Goal: Task Accomplishment & Management: Use online tool/utility

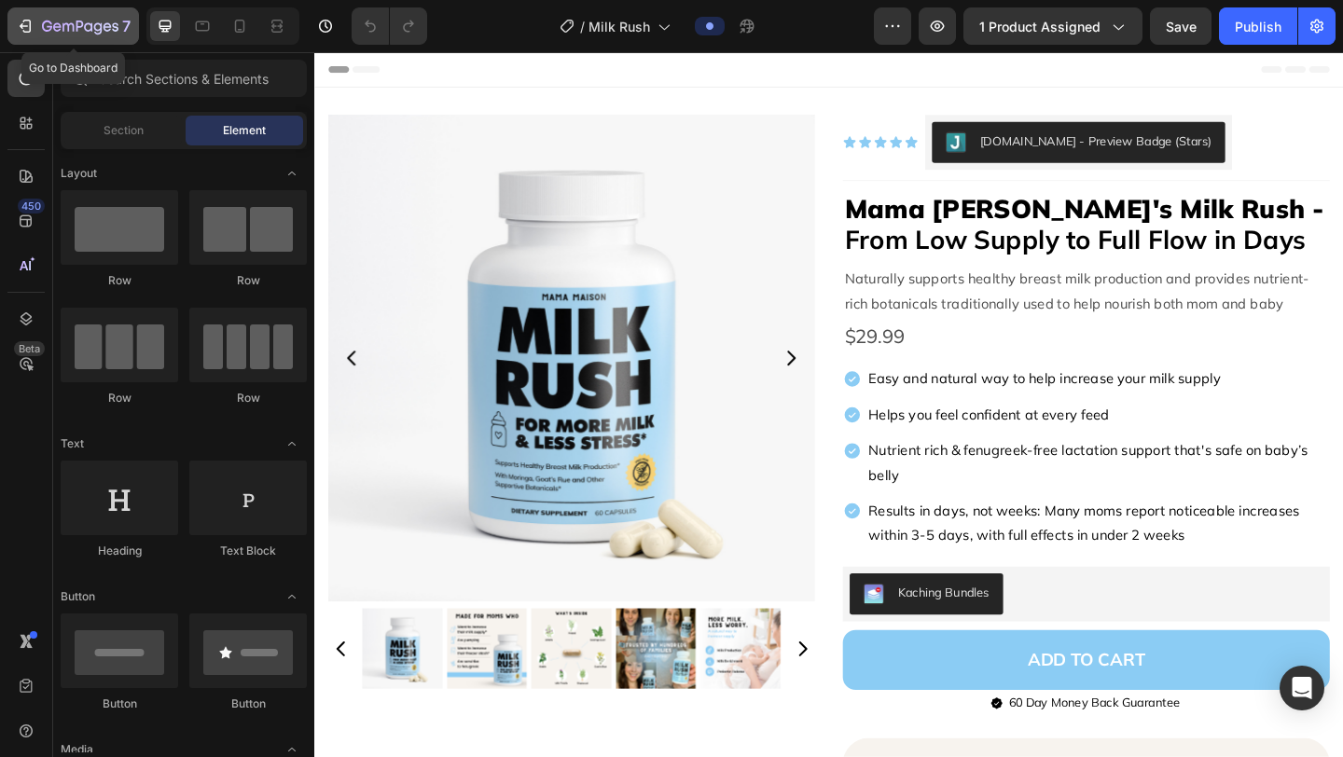
click at [28, 22] on icon "button" at bounding box center [25, 26] width 19 height 19
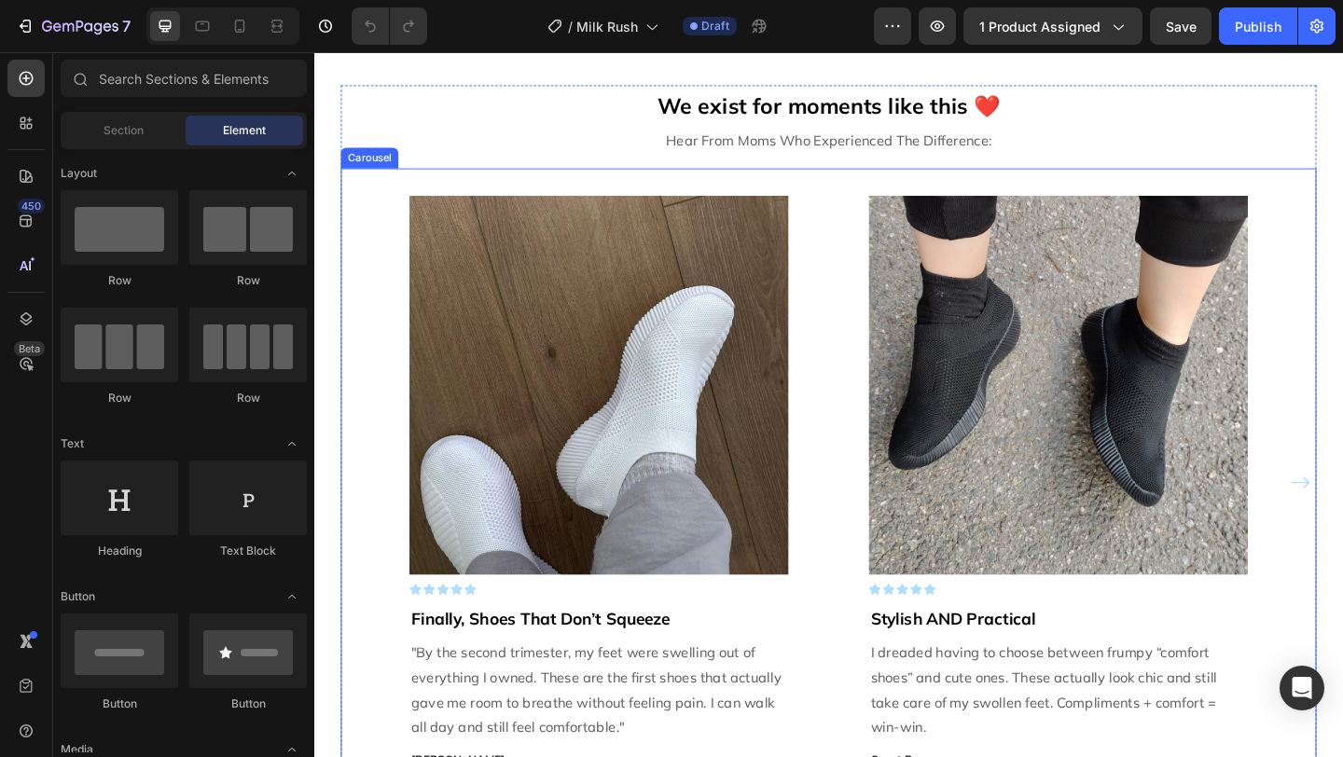
scroll to position [4006, 0]
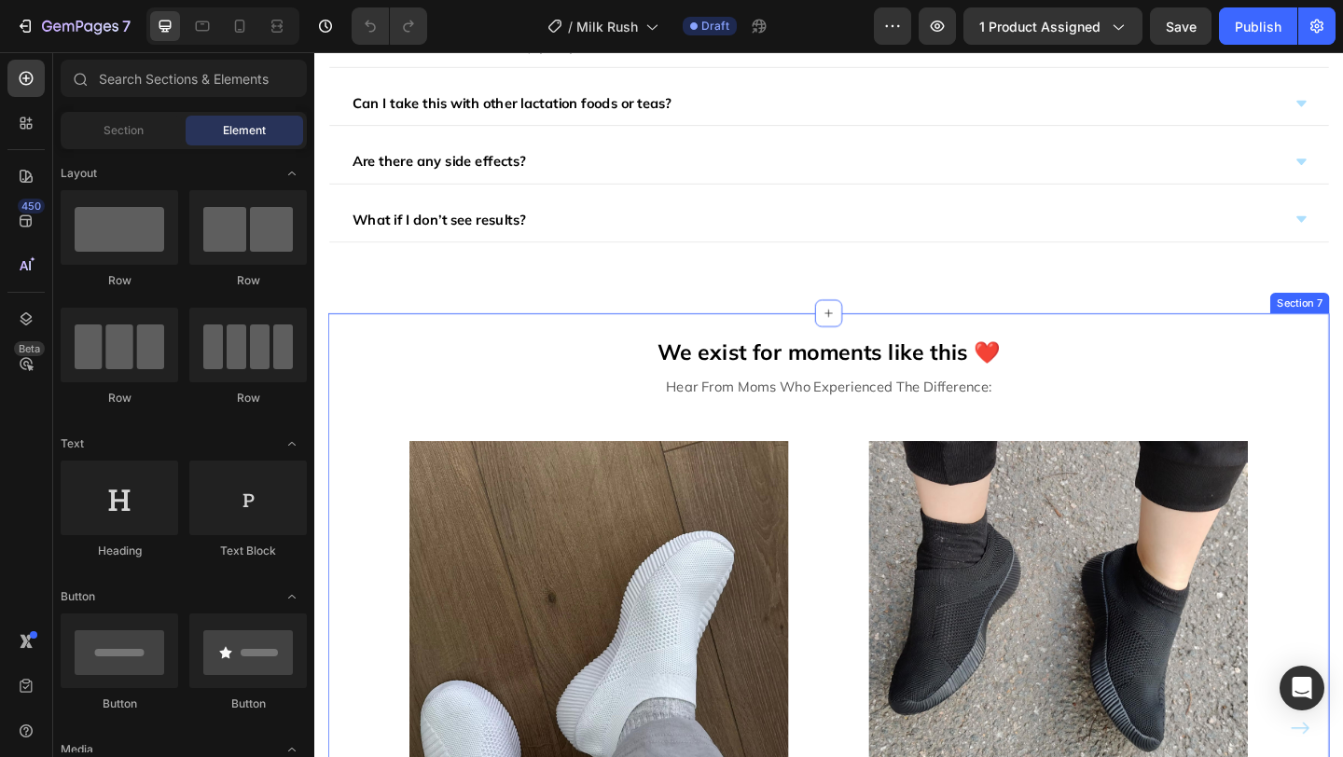
click at [921, 347] on div "We exist for moments like this ❤️ Text Block Hear From Moms Who Experienced The…" at bounding box center [873, 748] width 1089 height 822
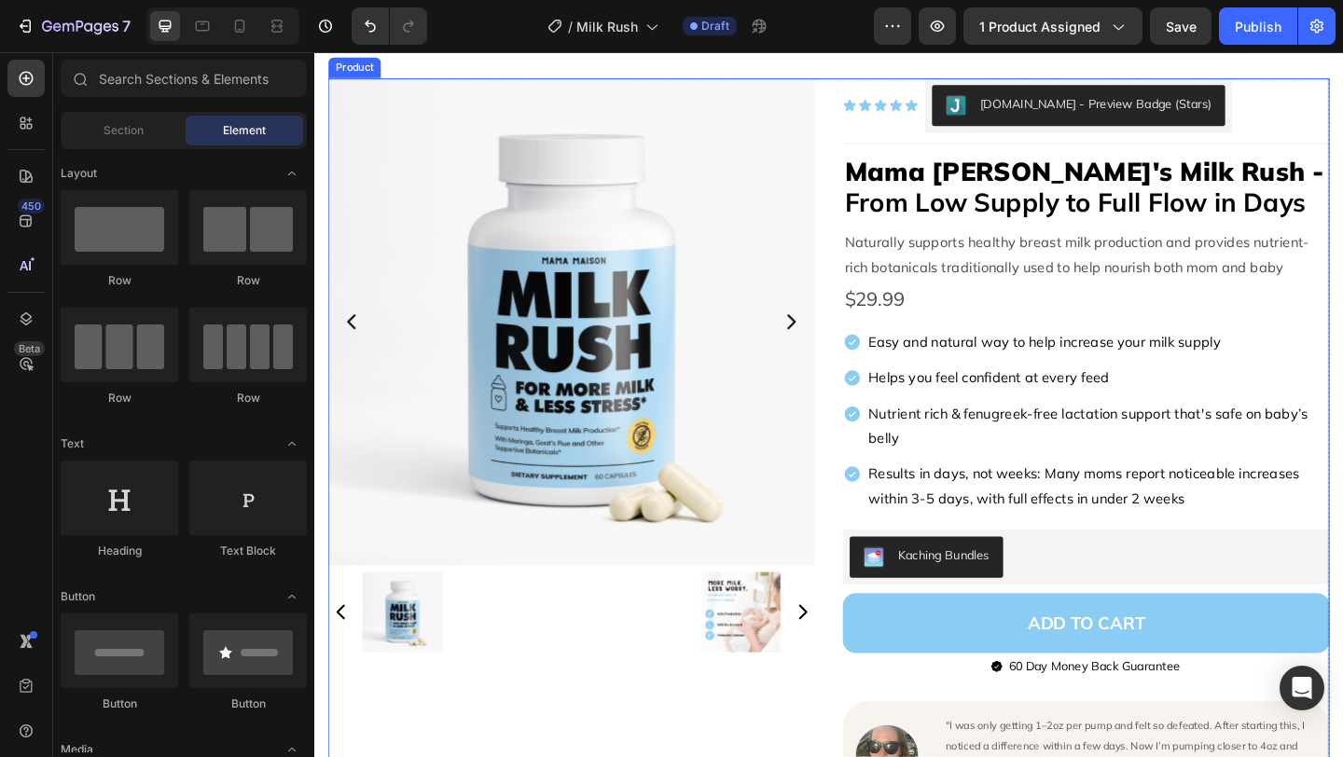
scroll to position [14, 0]
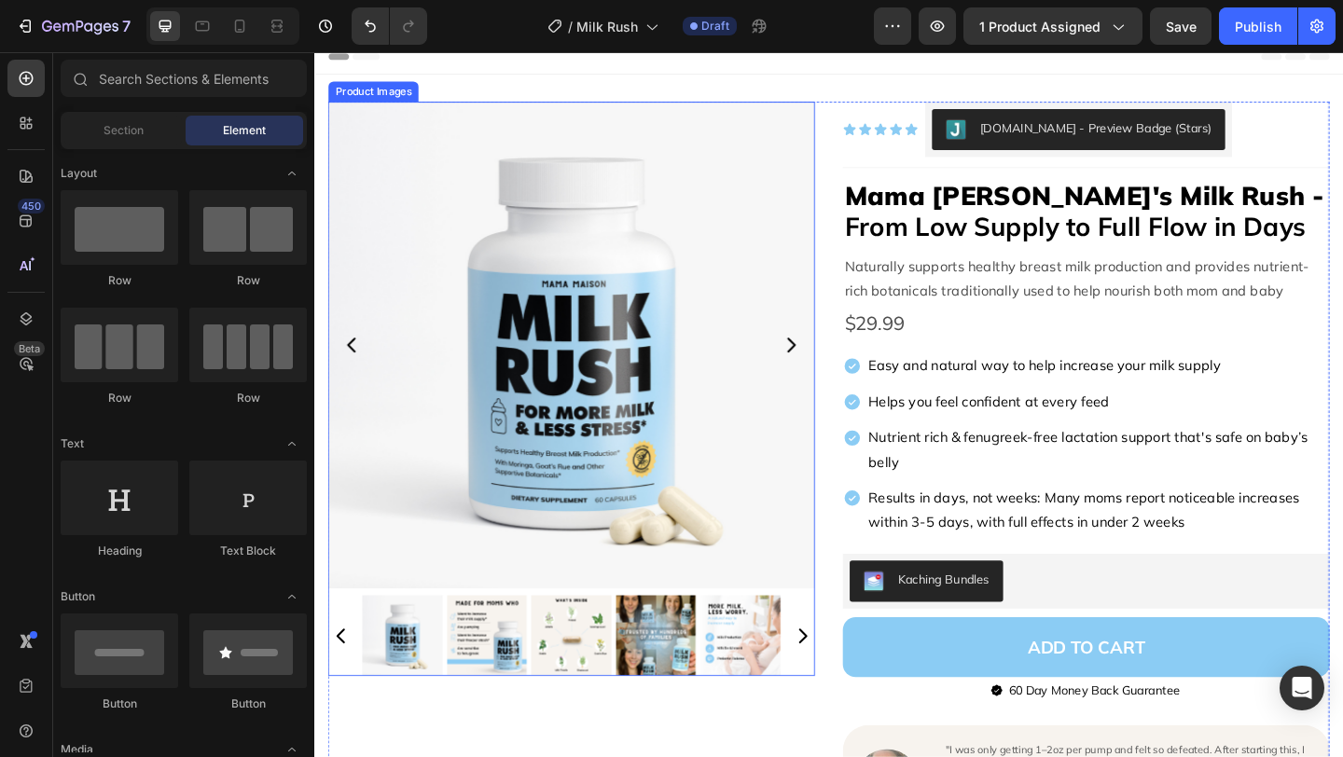
click at [835, 373] on icon "Carousel Next Arrow" at bounding box center [833, 371] width 9 height 16
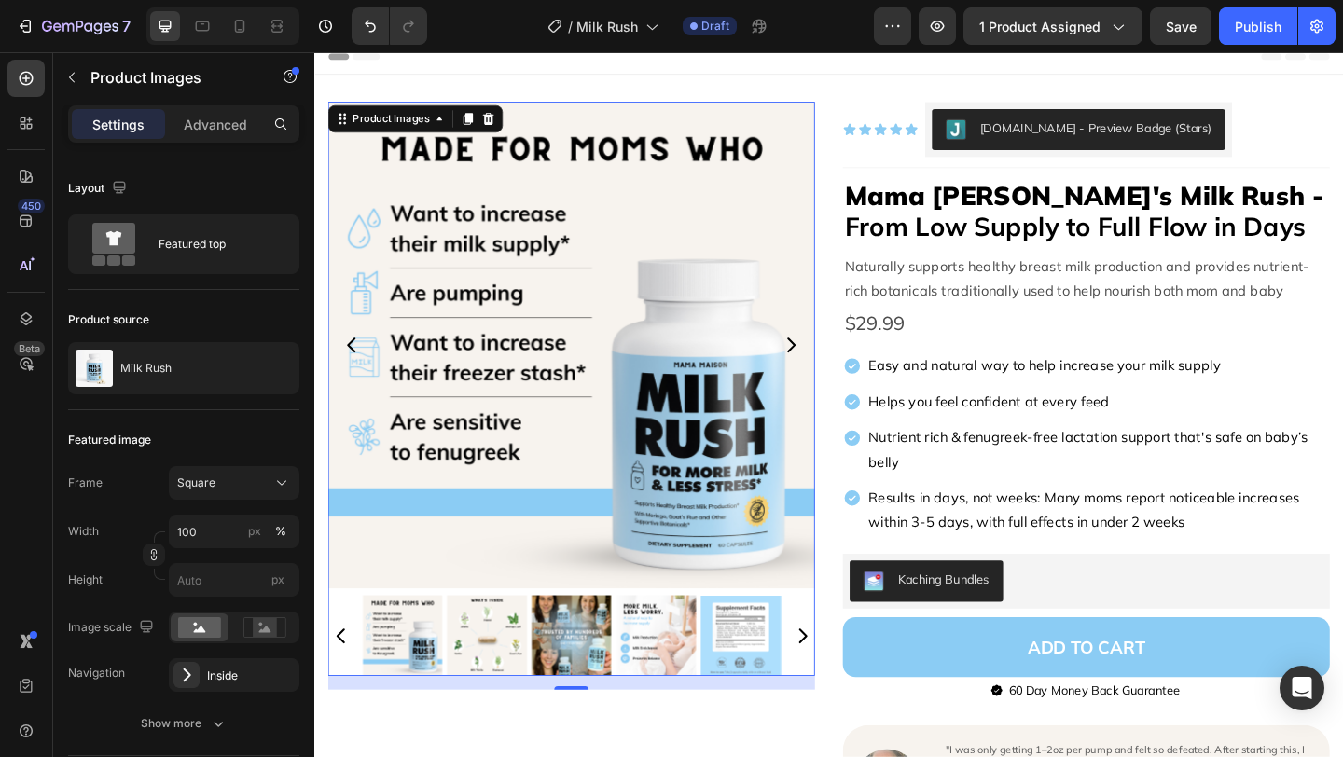
click at [835, 367] on icon "Carousel Next Arrow" at bounding box center [833, 371] width 22 height 22
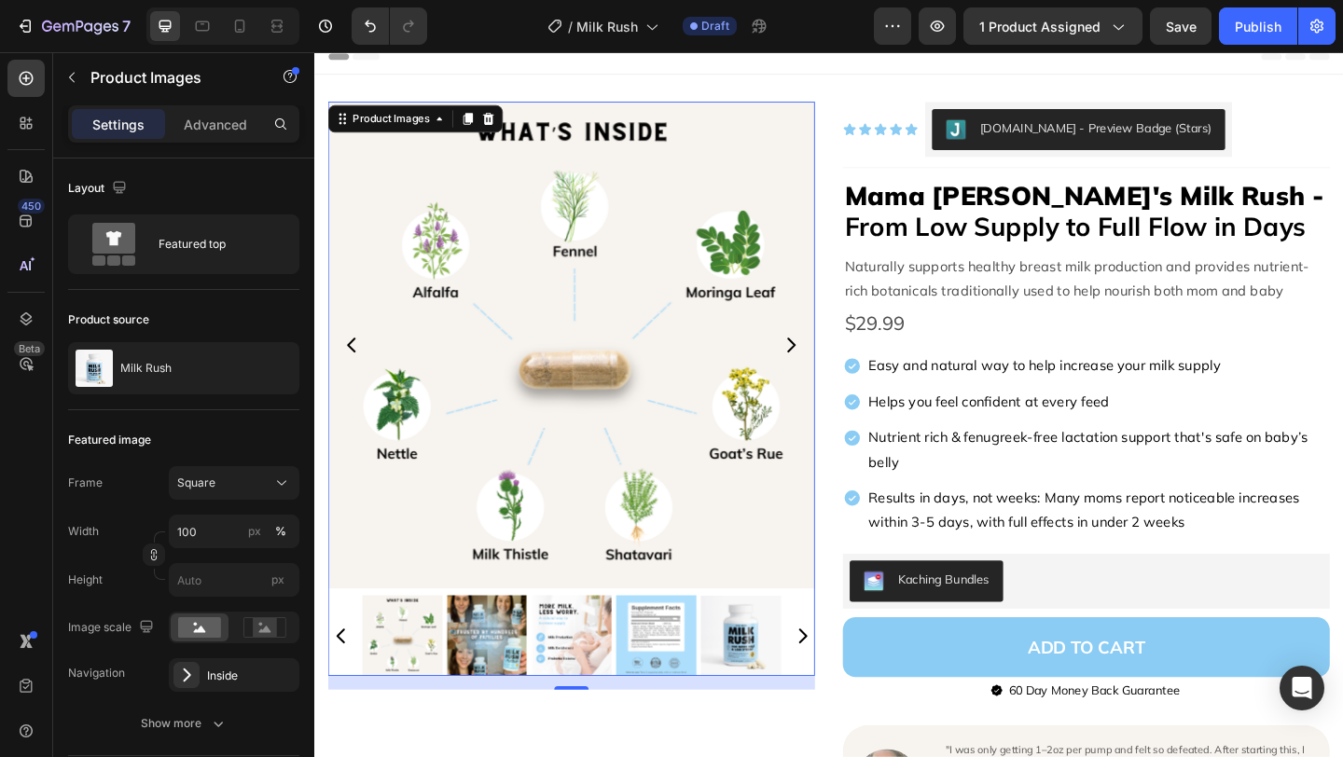
click at [834, 367] on icon "Carousel Next Arrow" at bounding box center [833, 371] width 9 height 16
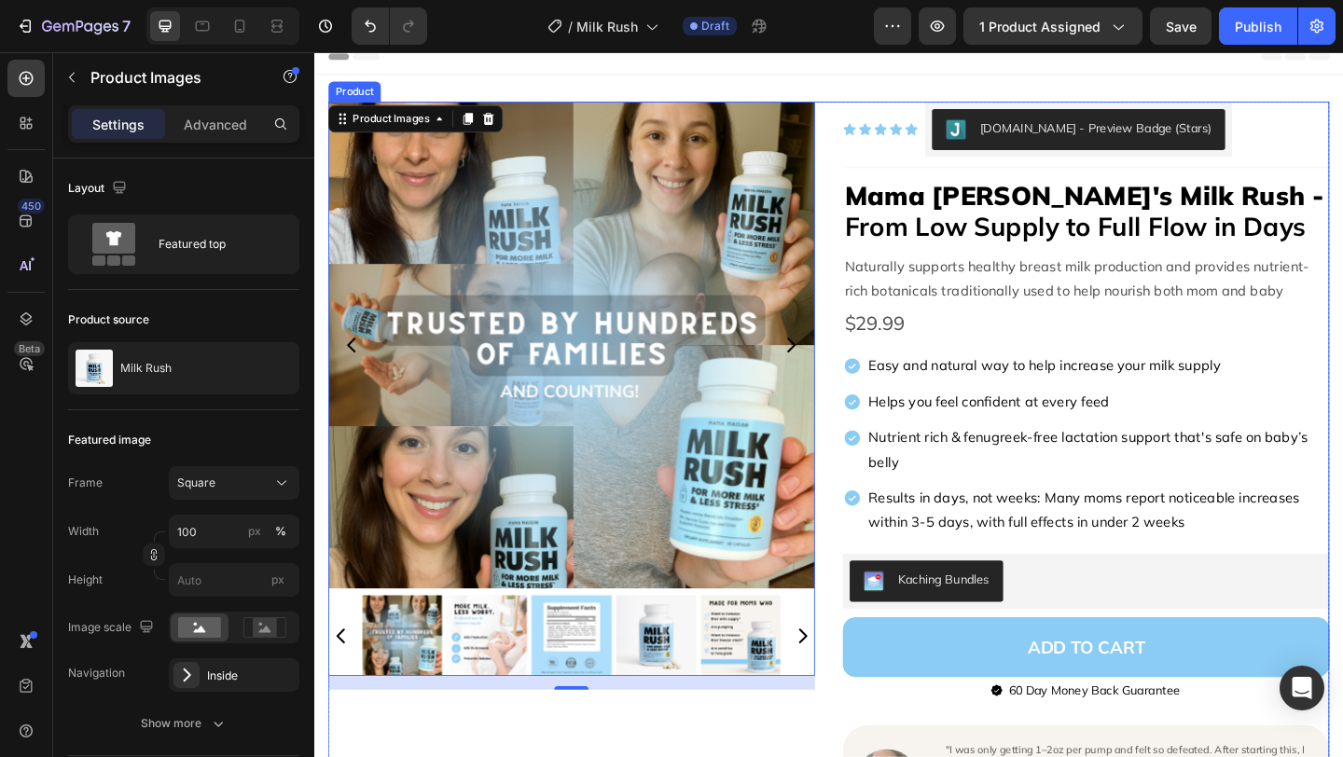
click at [876, 368] on div "Product Images 16 Icon Icon Icon Icon Icon Icon List Judge.me - Preview Badge (…" at bounding box center [873, 599] width 1089 height 987
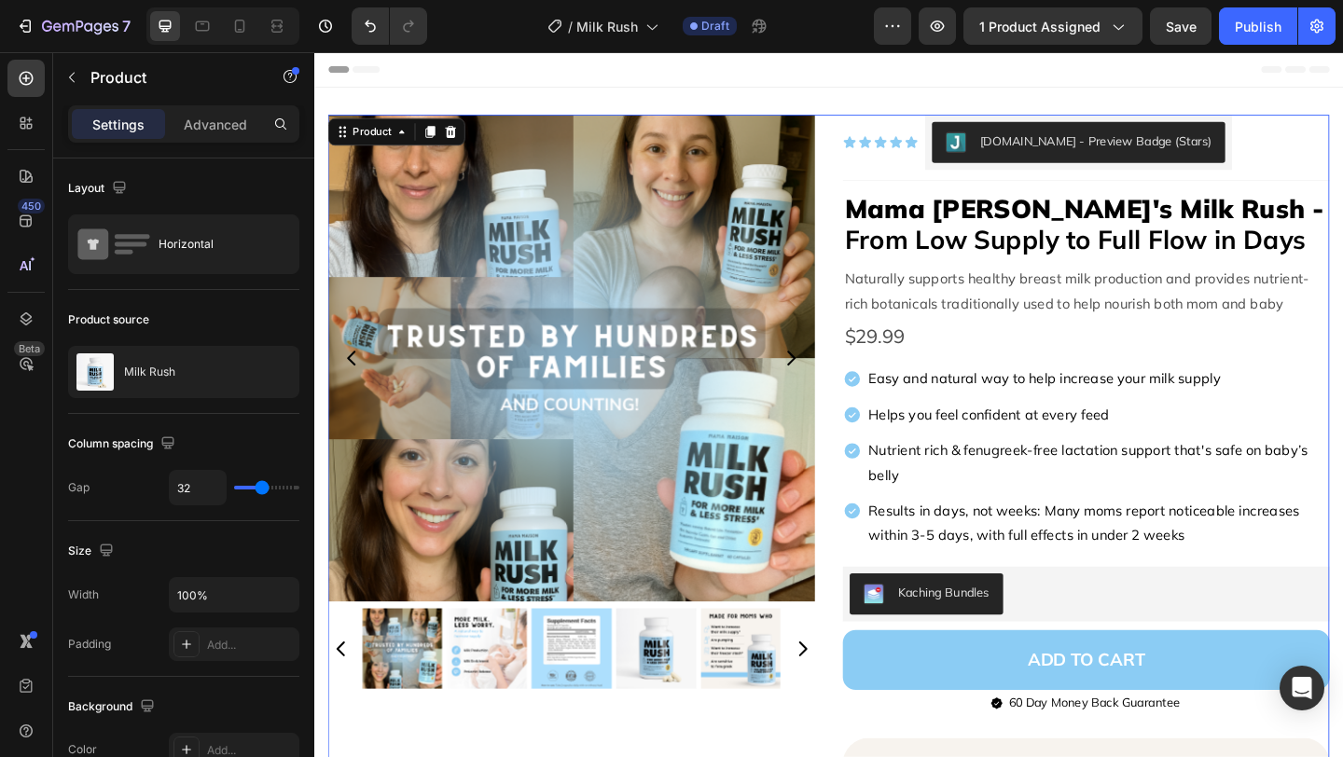
scroll to position [2, 0]
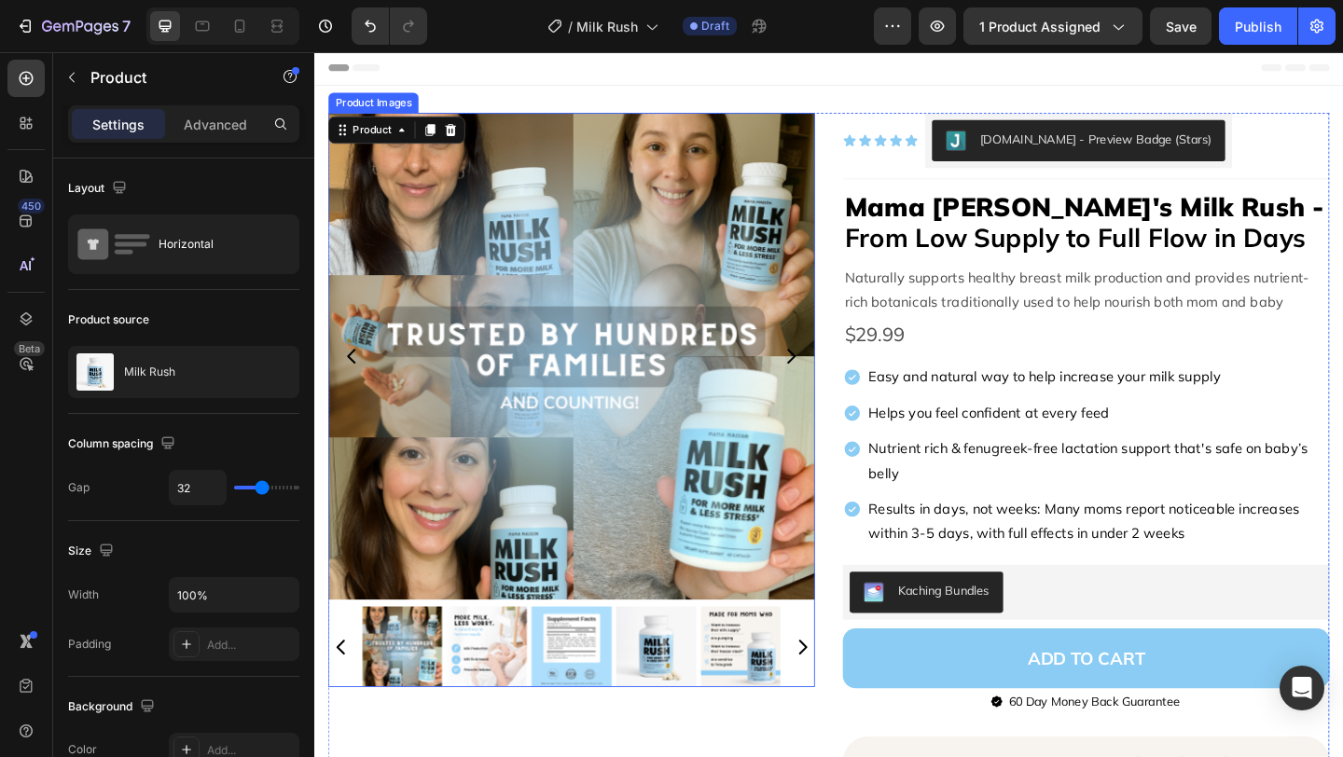
click at [832, 373] on icon "Carousel Next Arrow" at bounding box center [833, 383] width 22 height 22
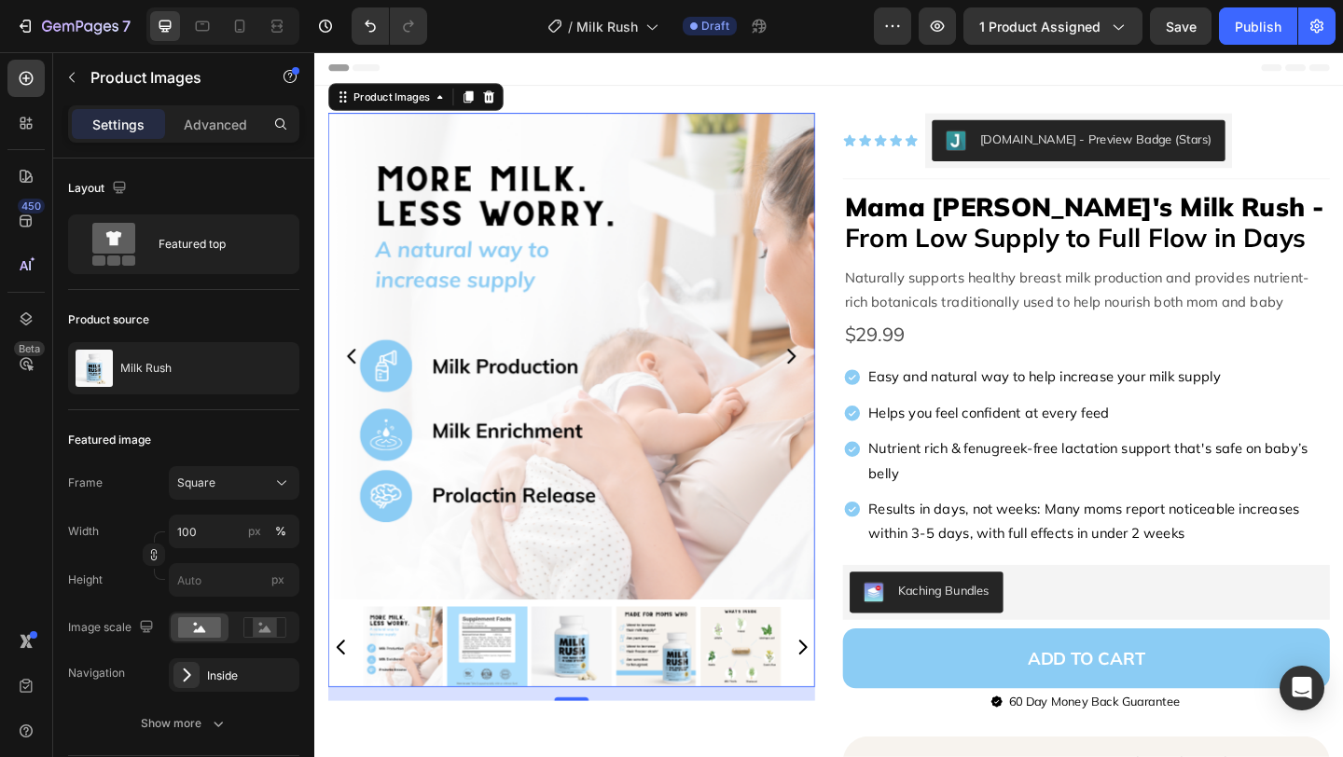
click at [832, 376] on icon "Carousel Next Arrow" at bounding box center [833, 383] width 22 height 22
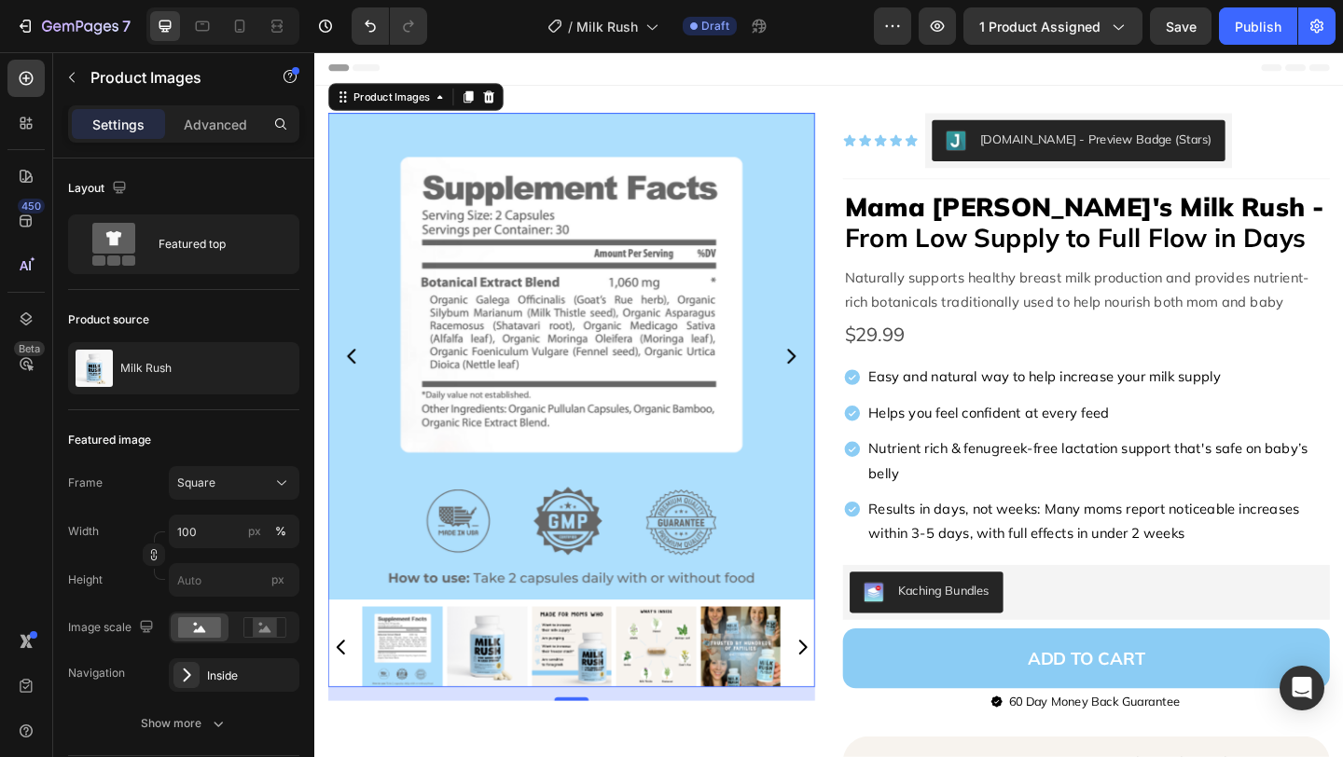
click at [832, 376] on icon "Carousel Next Arrow" at bounding box center [833, 383] width 22 height 22
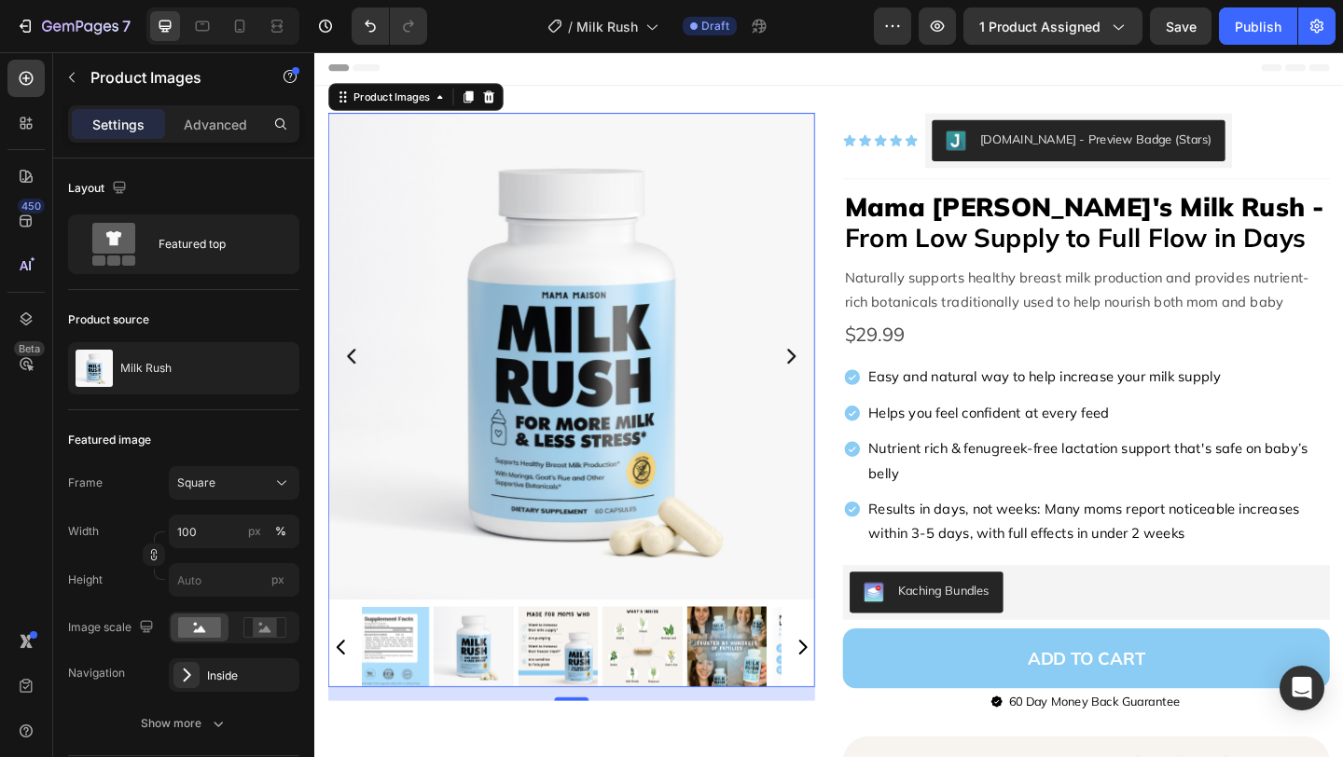
click at [359, 380] on icon "Carousel Back Arrow" at bounding box center [355, 383] width 22 height 22
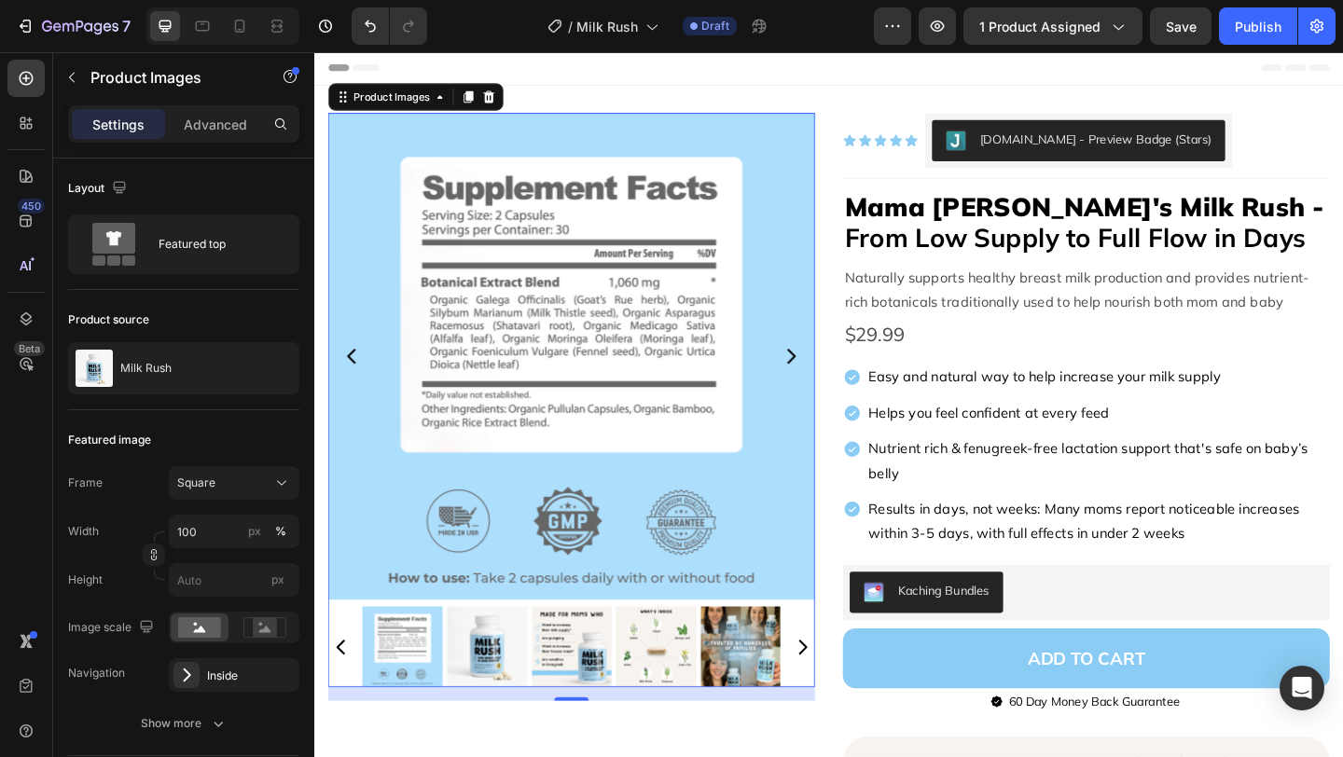
click at [833, 378] on icon "Carousel Next Arrow" at bounding box center [833, 383] width 22 height 22
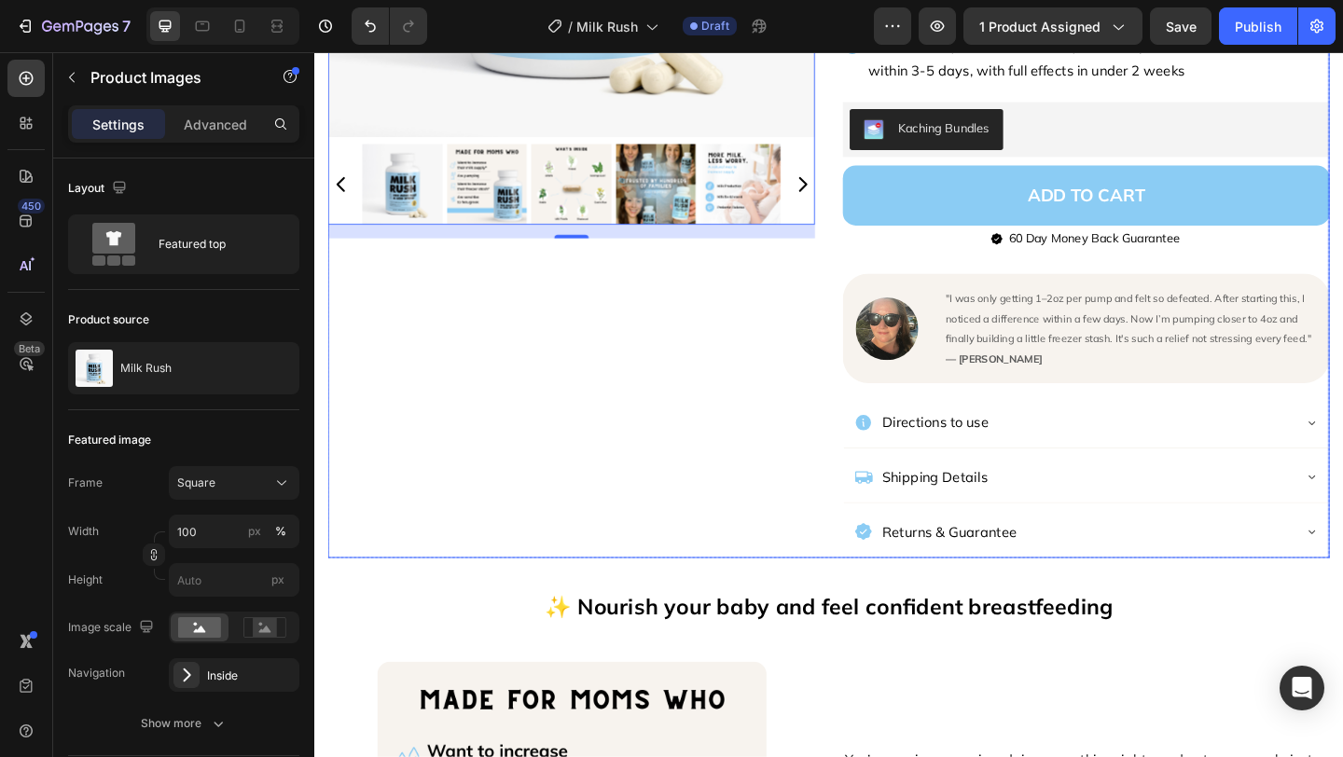
scroll to position [516, 0]
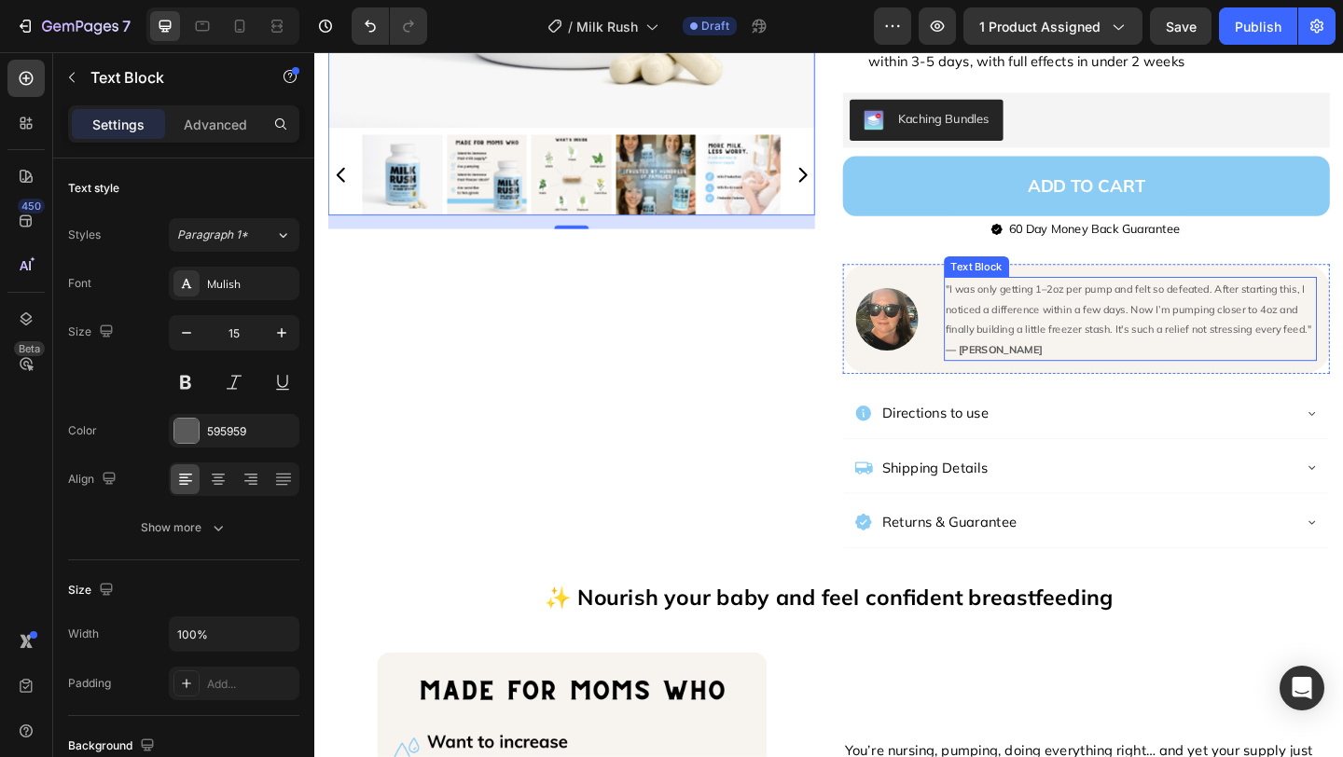
click at [1121, 311] on span ""I was only getting 1–2oz per pump and felt so defeated. After starting this, I…" at bounding box center [1201, 331] width 401 height 58
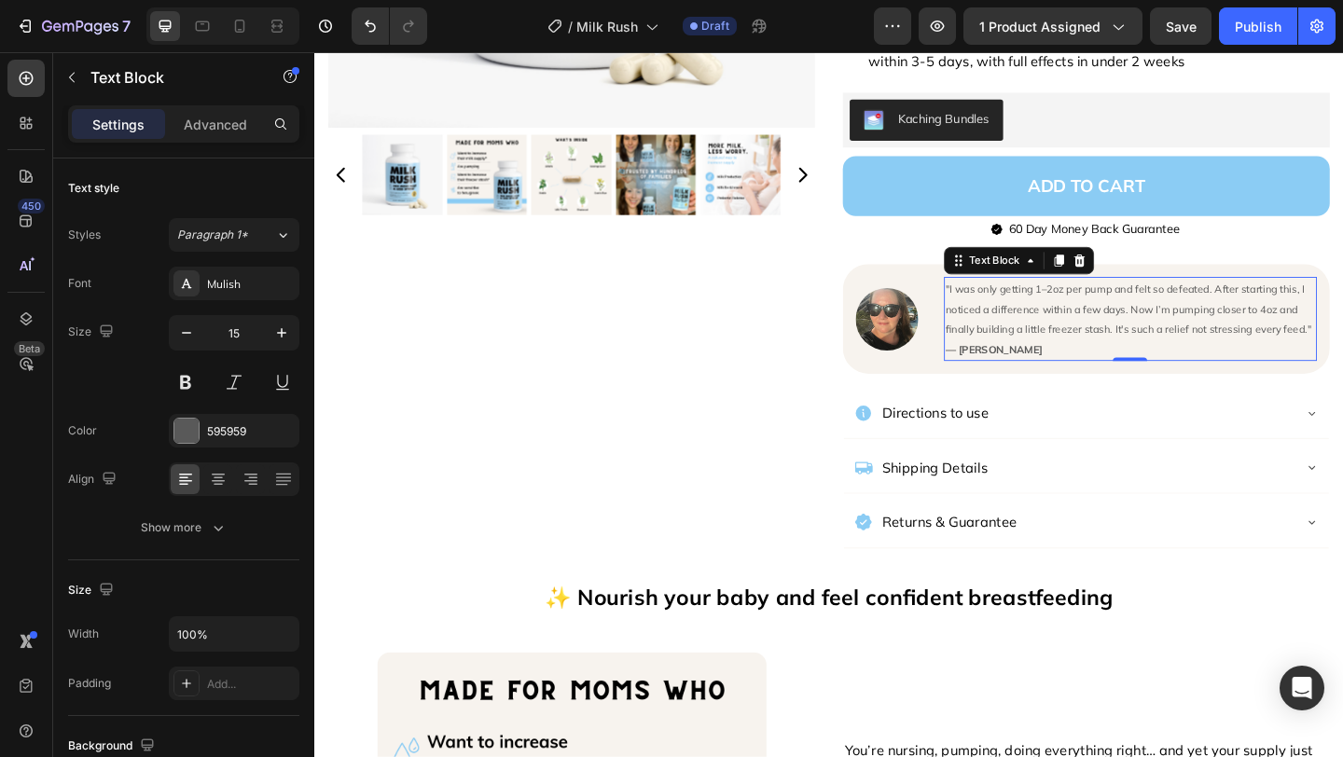
click at [1126, 308] on span ""I was only getting 1–2oz per pump and felt so defeated. After starting this, I…" at bounding box center [1201, 331] width 401 height 58
click at [1120, 308] on span ""I was only getting 1–2oz per pump and felt so defeated. After starting this, I…" at bounding box center [1201, 331] width 401 height 58
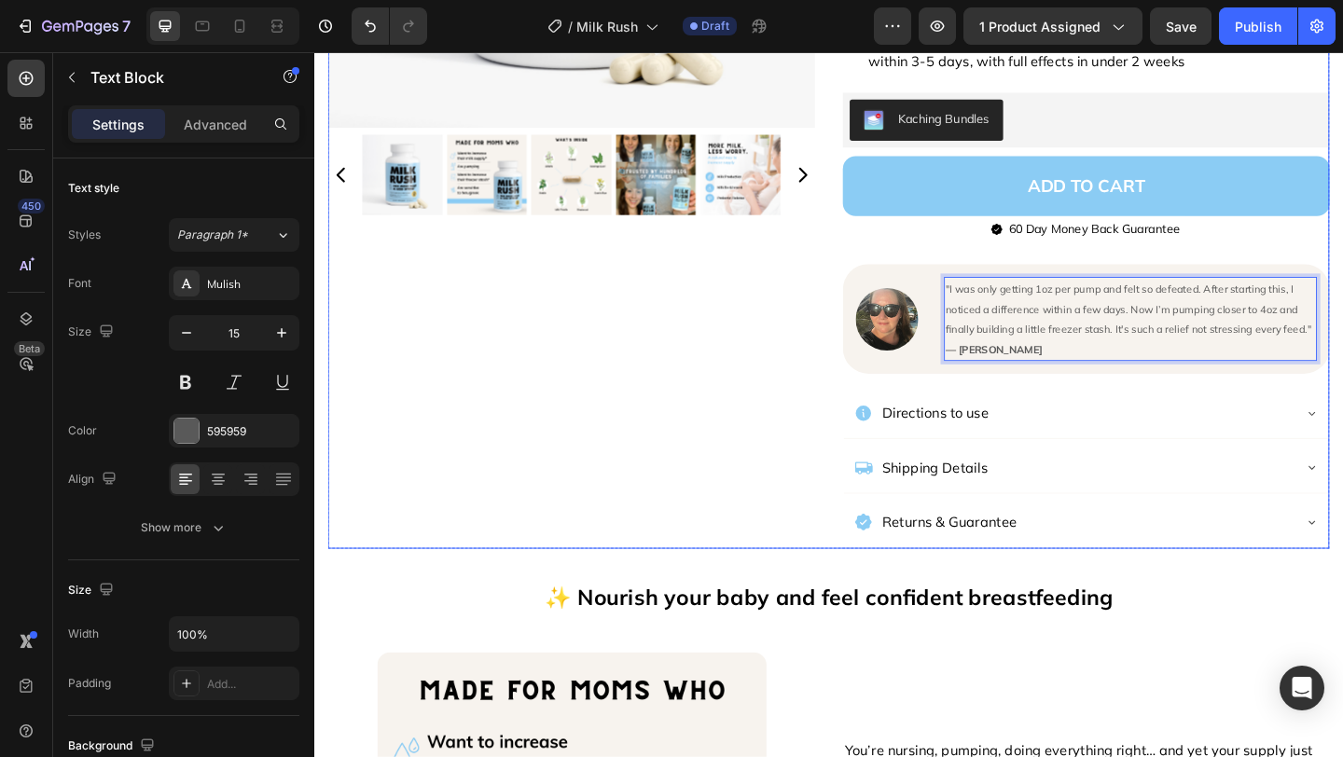
click at [757, 353] on div "Product Images" at bounding box center [594, 98] width 530 height 987
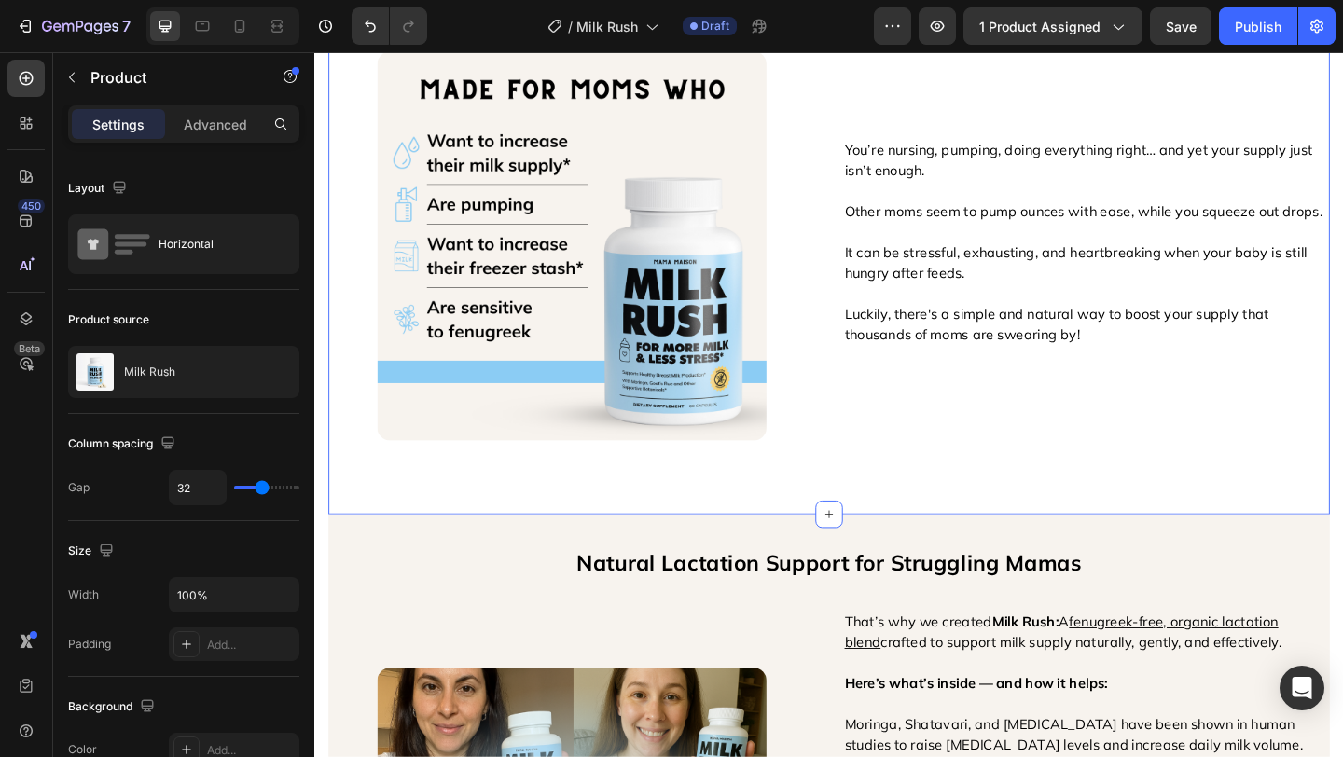
scroll to position [1175, 0]
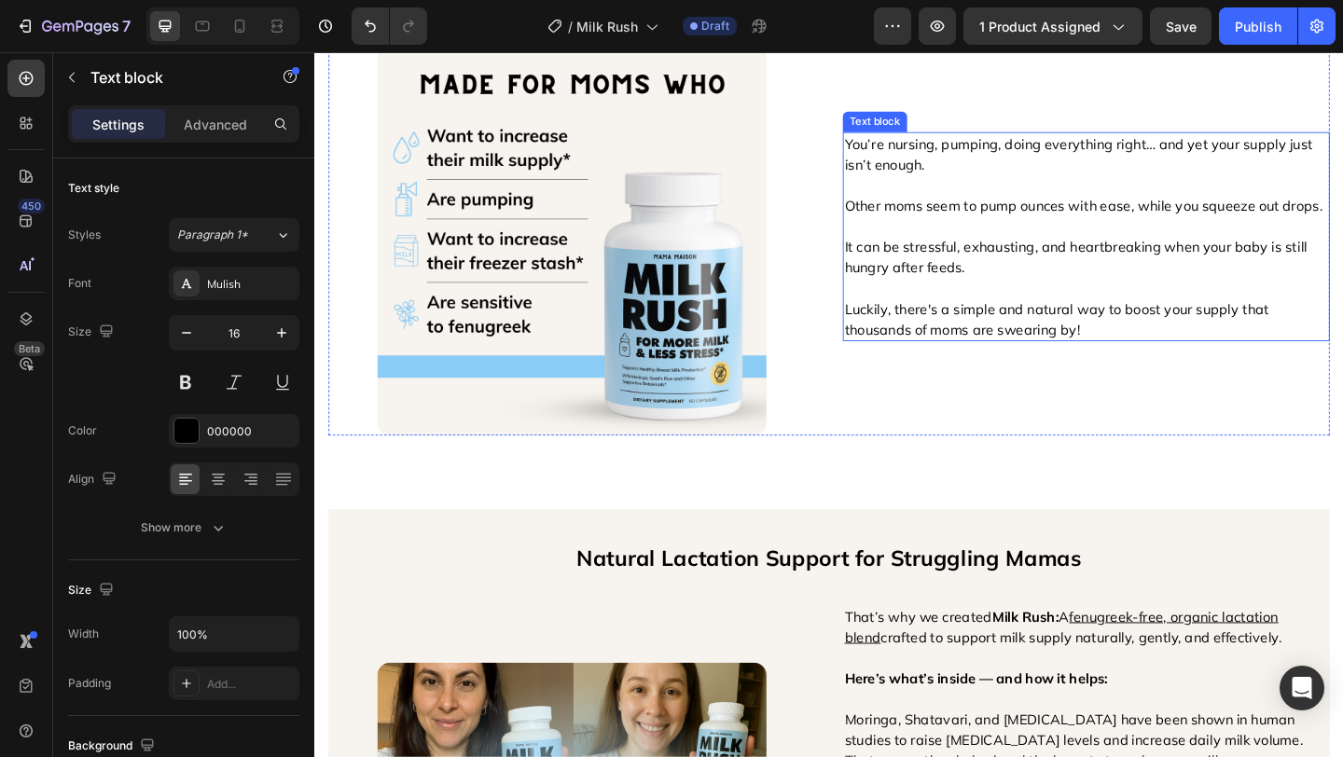
click at [972, 352] on p "Luckily, there's a simple and natural way to boost your supply that thousands o…" at bounding box center [1154, 342] width 526 height 45
click at [960, 352] on p "Luckily, there's a simple and natural way to boost your supply that thousands o…" at bounding box center [1154, 342] width 526 height 45
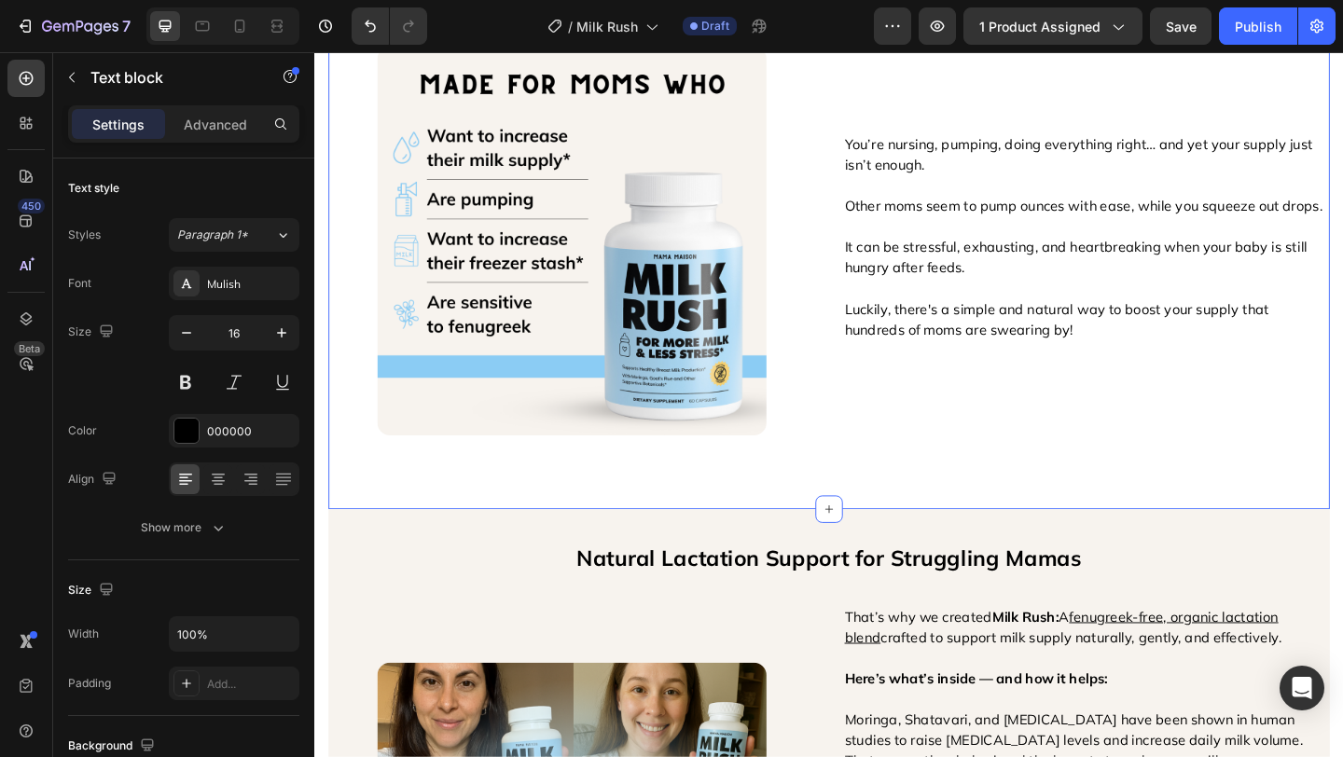
click at [874, 491] on div "✨ Nourish your baby and feel confident breastfeeding Text Block Image You’re nu…" at bounding box center [873, 241] width 1089 height 557
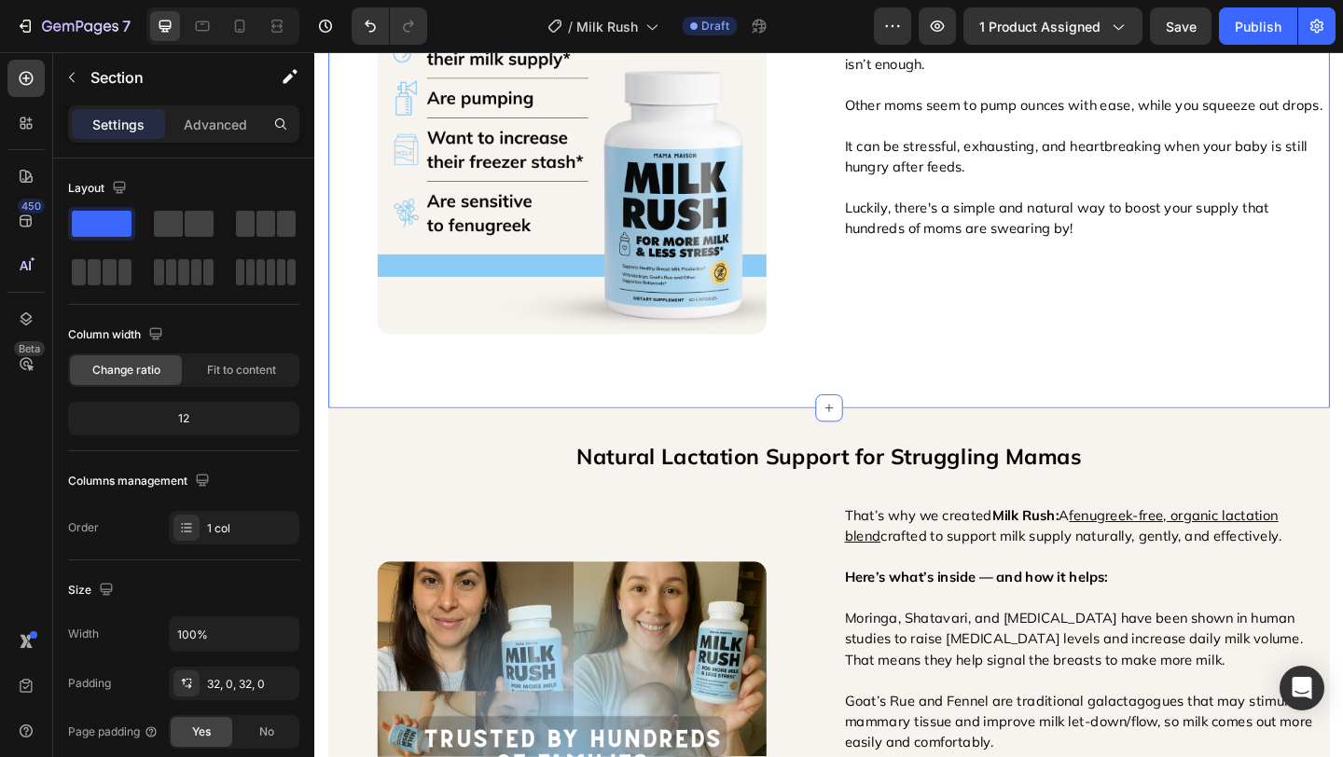
scroll to position [1370, 0]
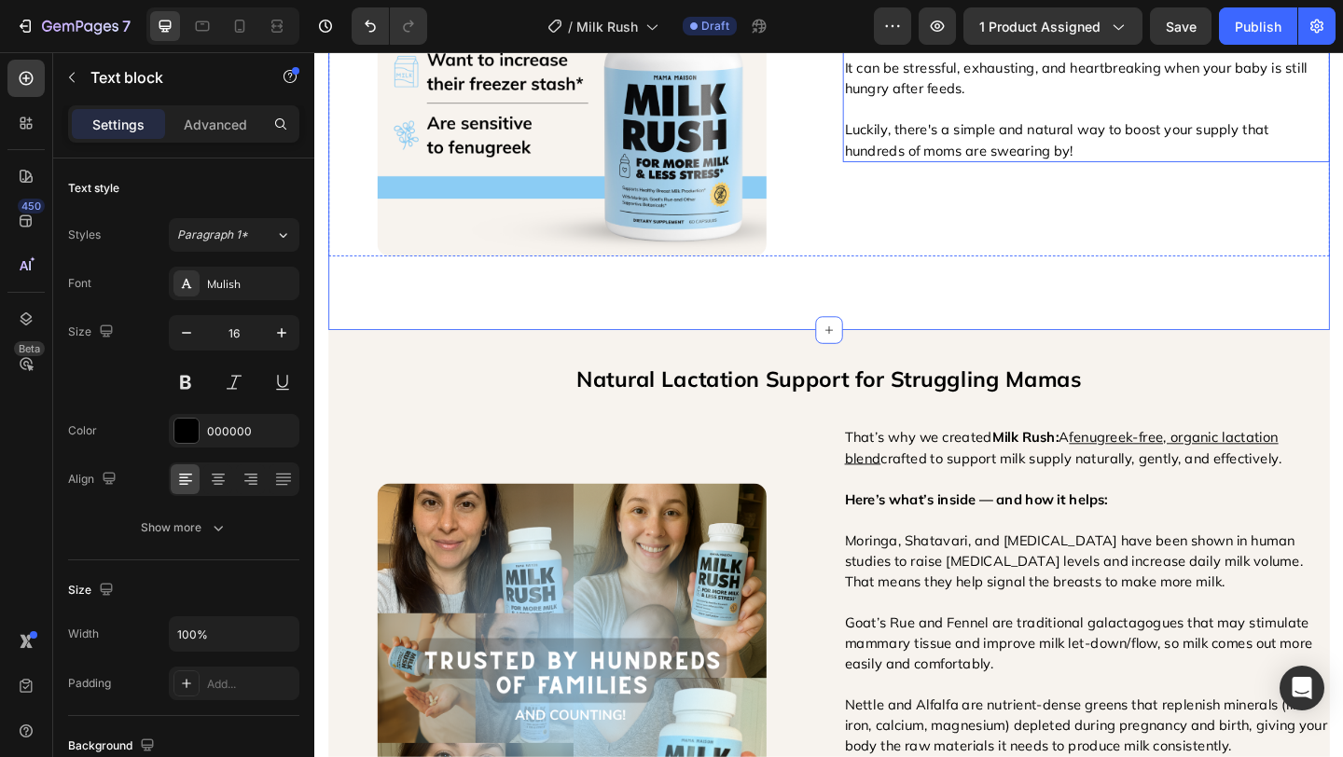
click at [1011, 138] on p "Luckily, there's a simple and natural way to boost your supply that hundreds of…" at bounding box center [1154, 147] width 526 height 45
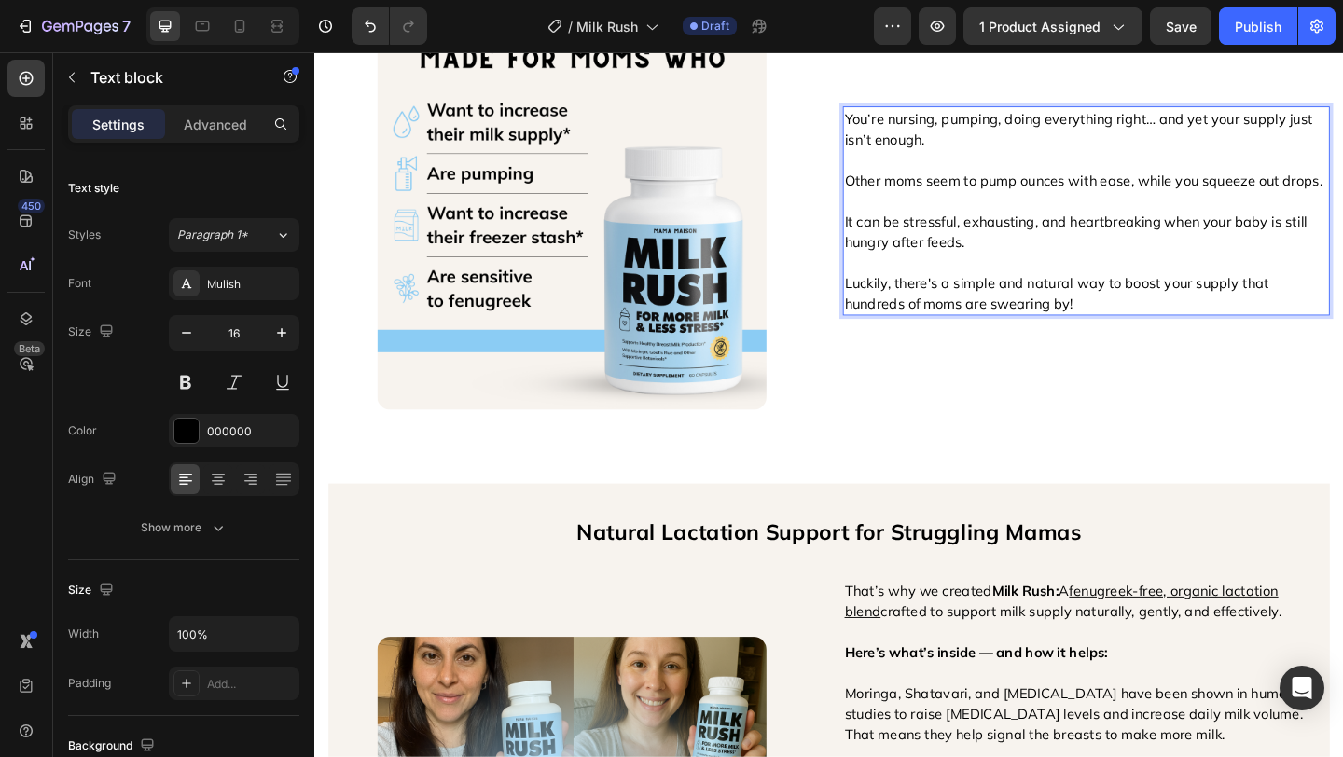
scroll to position [891, 0]
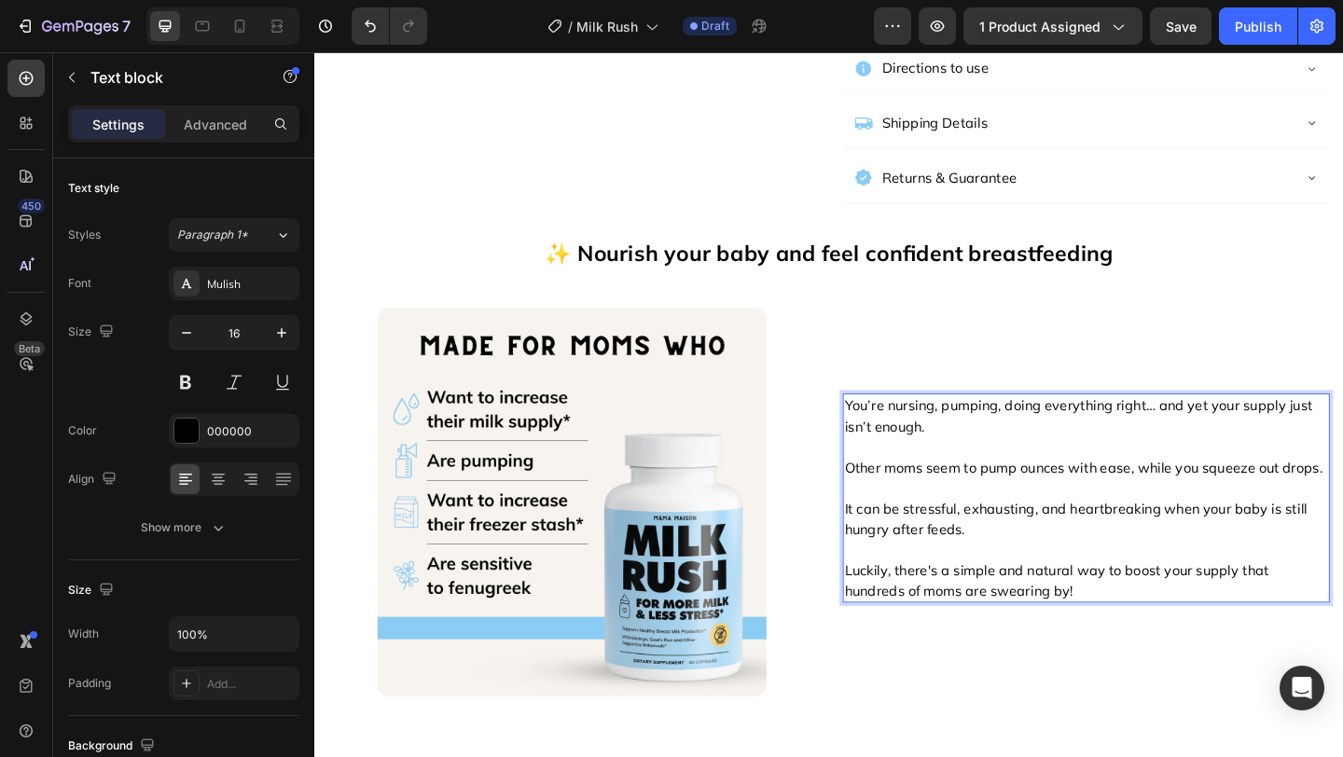
click at [1004, 619] on p "Luckily, there's a simple and natural way to boost your supply that hundreds of…" at bounding box center [1154, 626] width 526 height 45
drag, startPoint x: 1137, startPoint y: 615, endPoint x: 1007, endPoint y: 615, distance: 129.6
click at [1007, 615] on p "Luckily, there's a simple and natural way to boost your supply that hundreds of…" at bounding box center [1154, 626] width 526 height 45
click at [1091, 615] on p "Luckily, there's a new way to boost your supply that hundreds of moms are swear…" at bounding box center [1154, 626] width 526 height 45
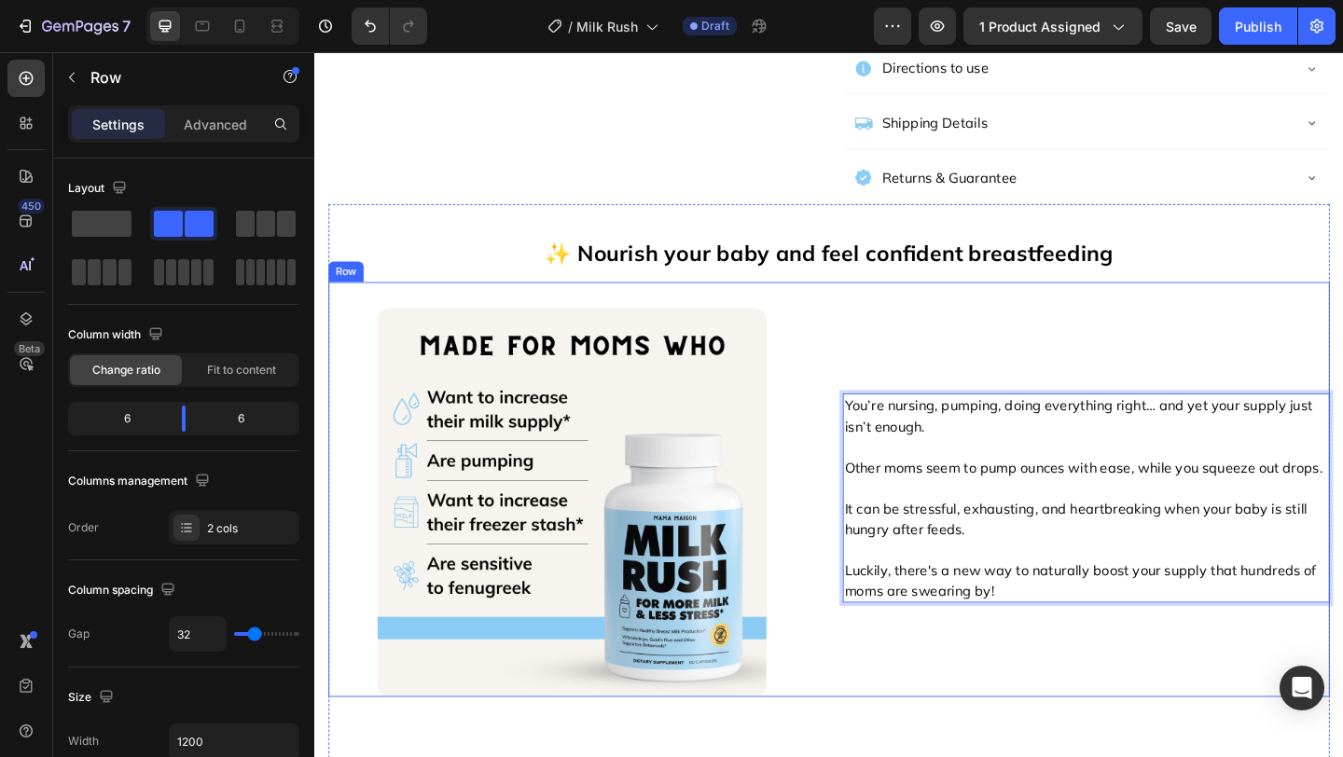
click at [990, 718] on div "You’re nursing, pumping, doing everything right… and yet your supply just isn’t…" at bounding box center [1154, 527] width 530 height 451
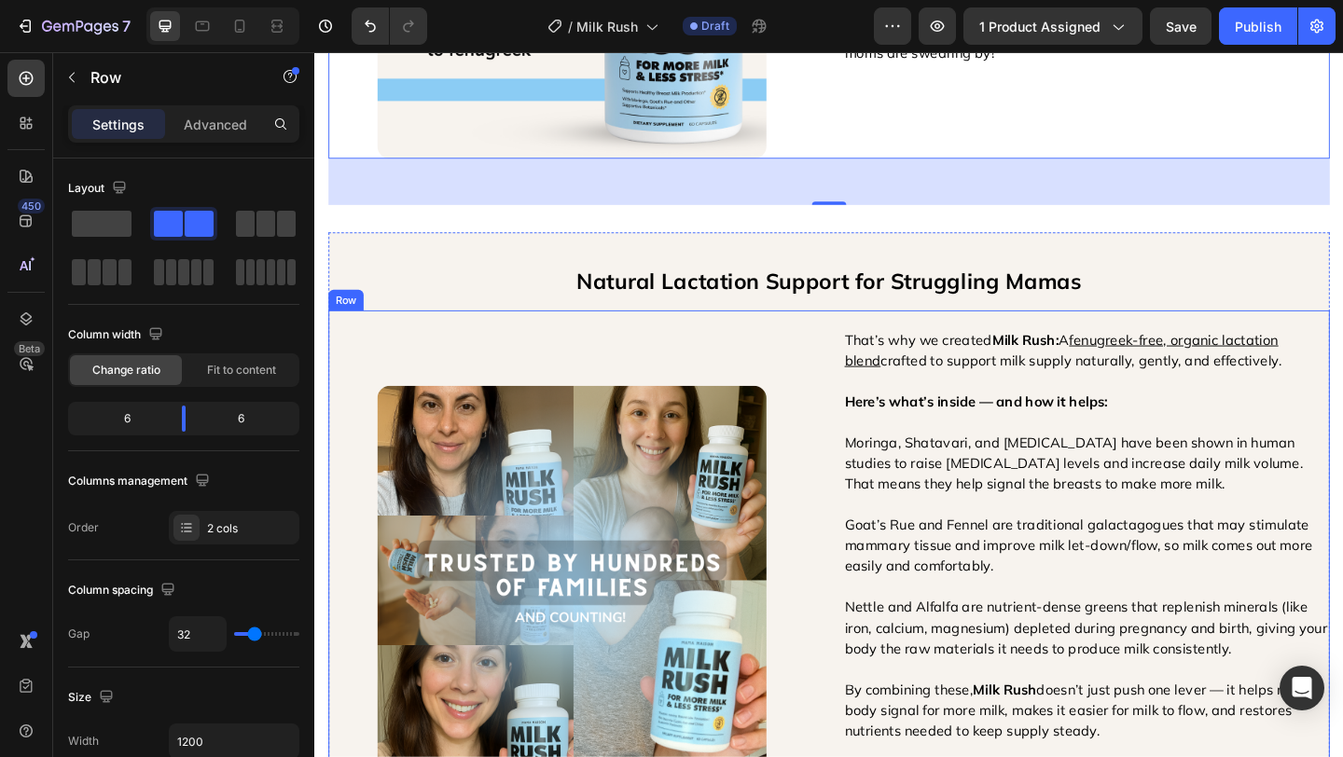
scroll to position [1475, 0]
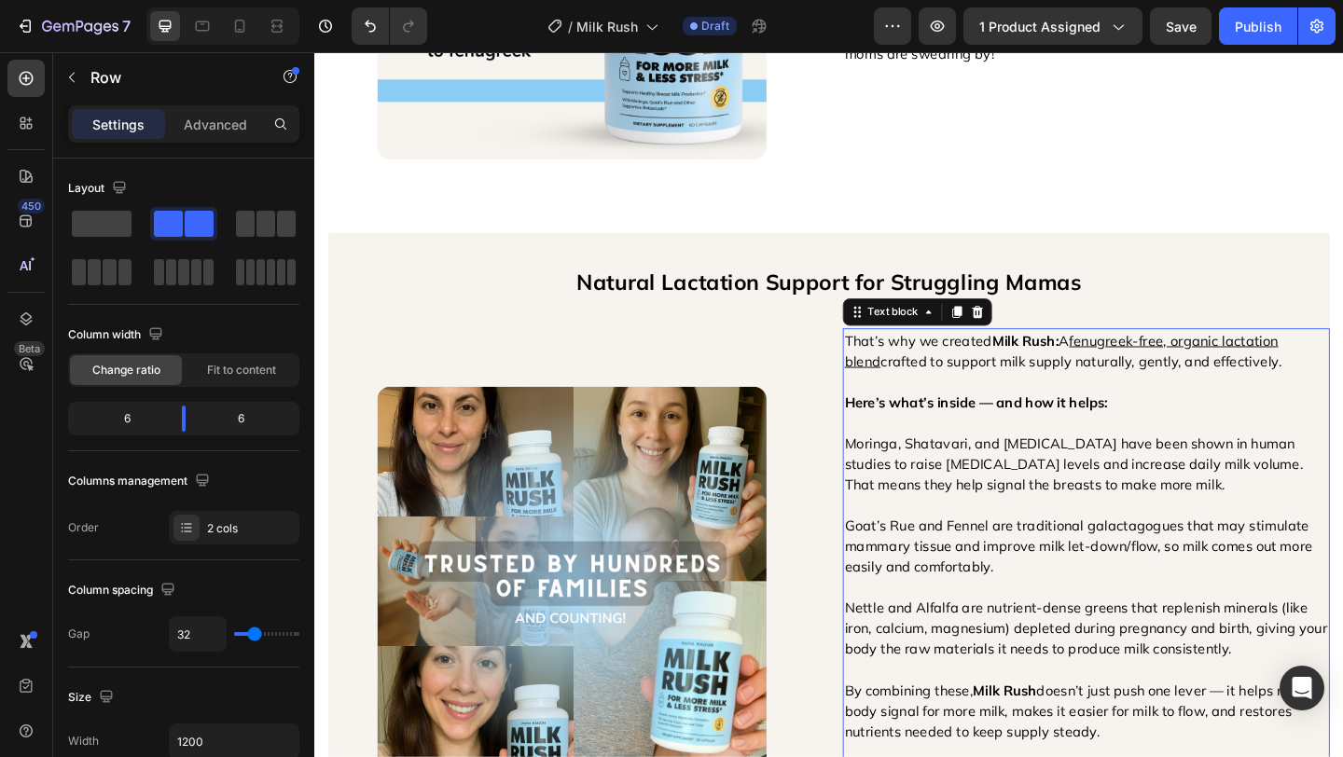
click at [1045, 362] on p "That’s why we created Milk Rush: A fenugreek-free, organic lactation blend craf…" at bounding box center [1154, 376] width 526 height 45
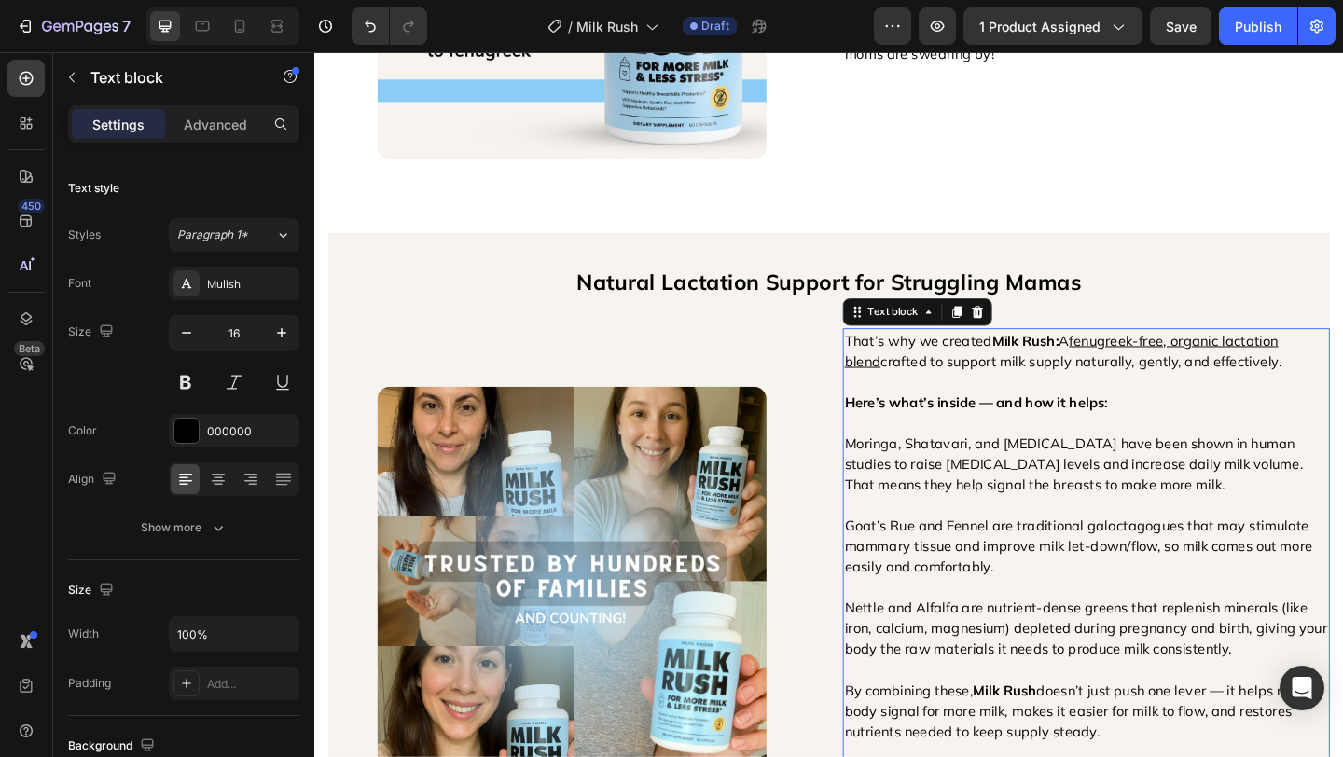
click at [1045, 369] on p "That’s why we created Milk Rush: A fenugreek-free, organic lactation blend craf…" at bounding box center [1154, 376] width 526 height 45
drag, startPoint x: 1045, startPoint y: 369, endPoint x: 893, endPoint y: 363, distance: 152.1
click at [893, 363] on p "That’s why we created Milk Rush: A fenugreek-free, organic lactation blend craf…" at bounding box center [1154, 376] width 526 height 45
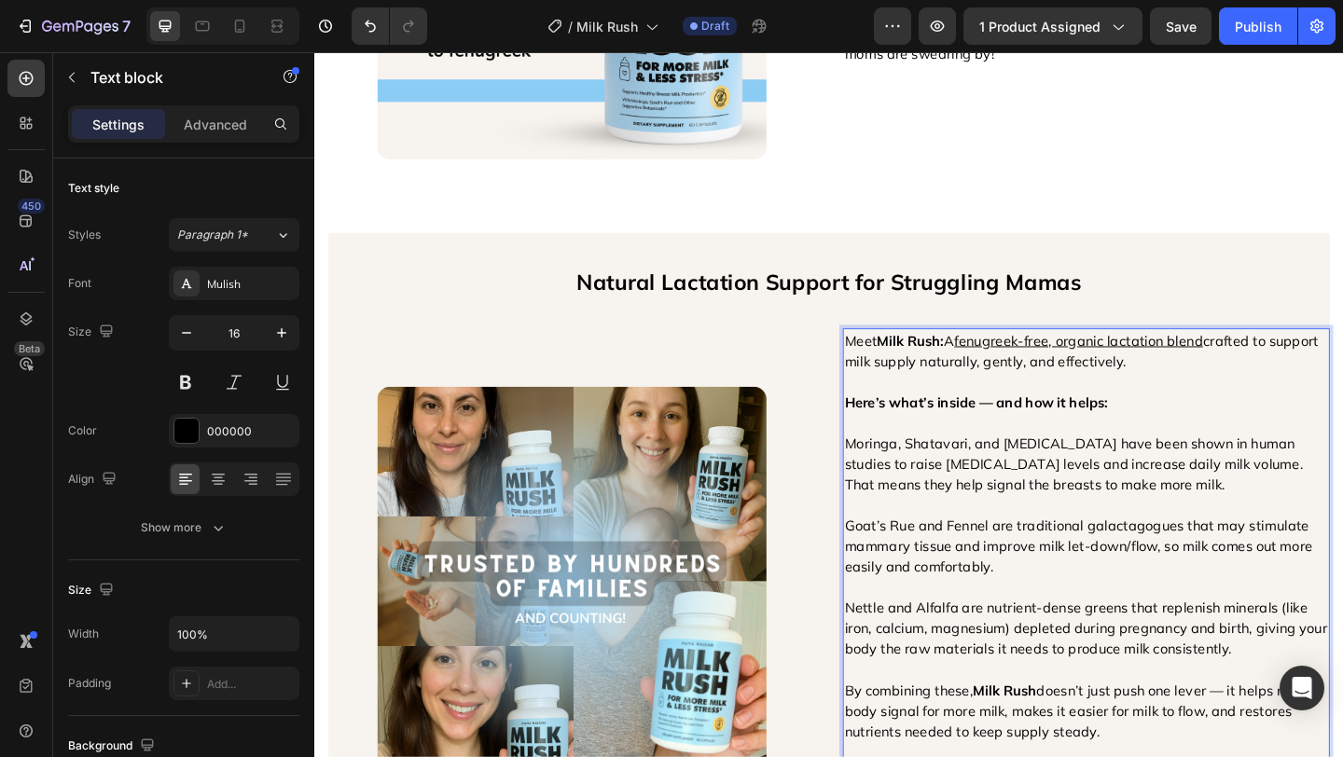
click at [1258, 379] on p "Meet Milk Rush: A fenugreek-free, organic lactation blend crafted to support mi…" at bounding box center [1154, 376] width 526 height 45
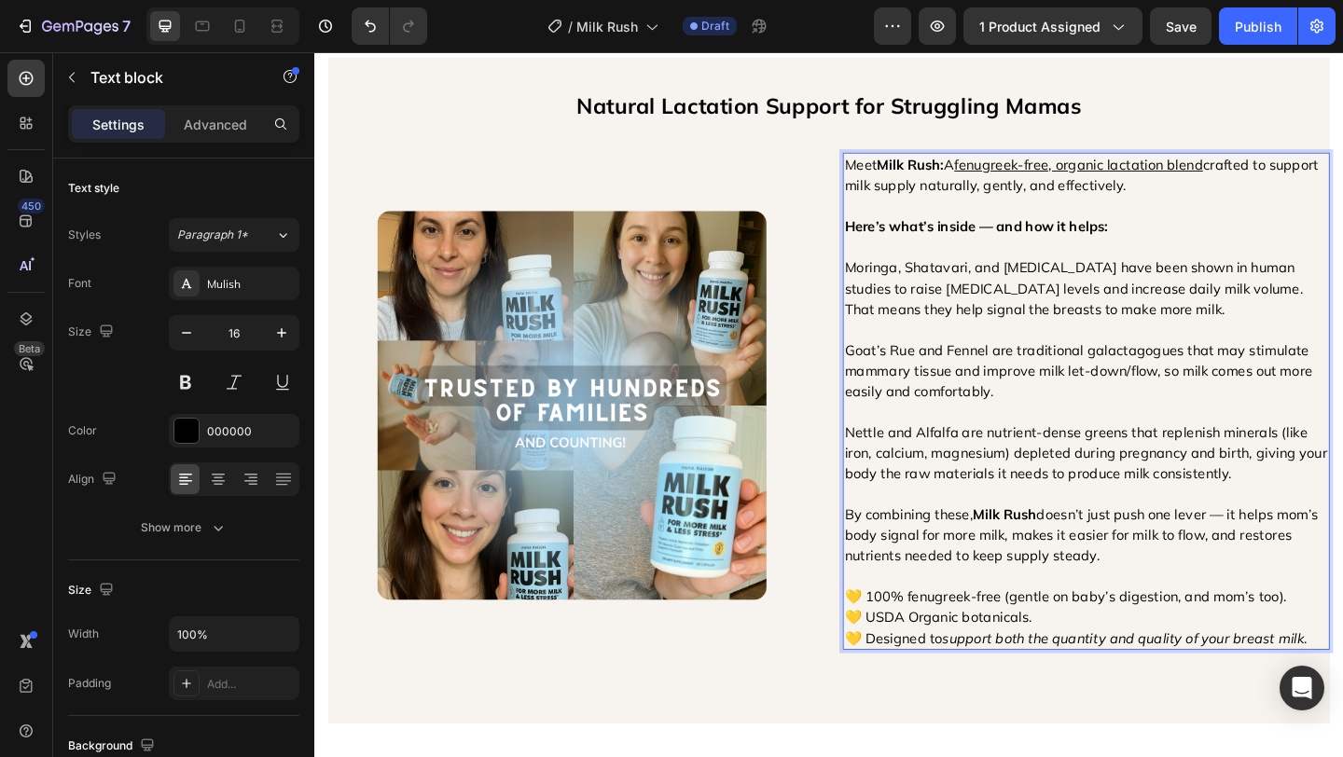
scroll to position [1667, 0]
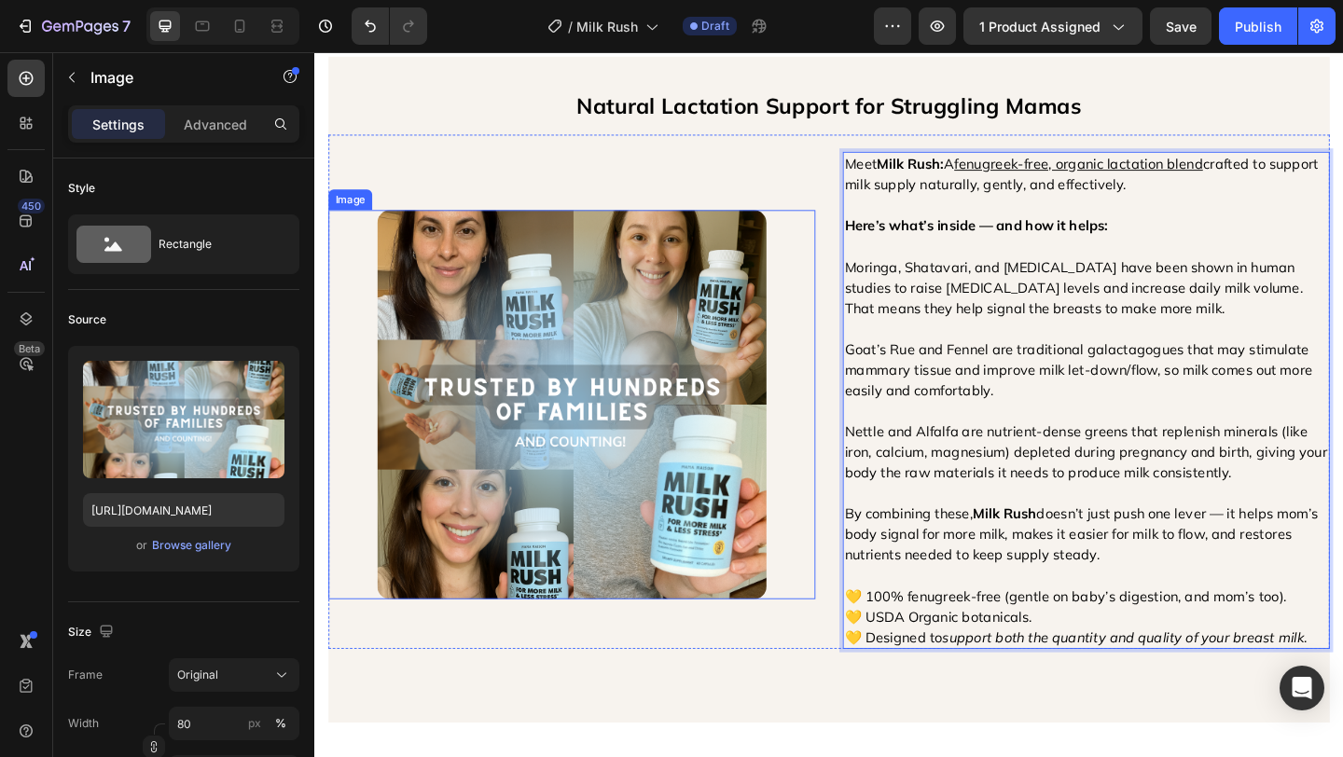
click at [858, 433] on div at bounding box center [594, 435] width 530 height 423
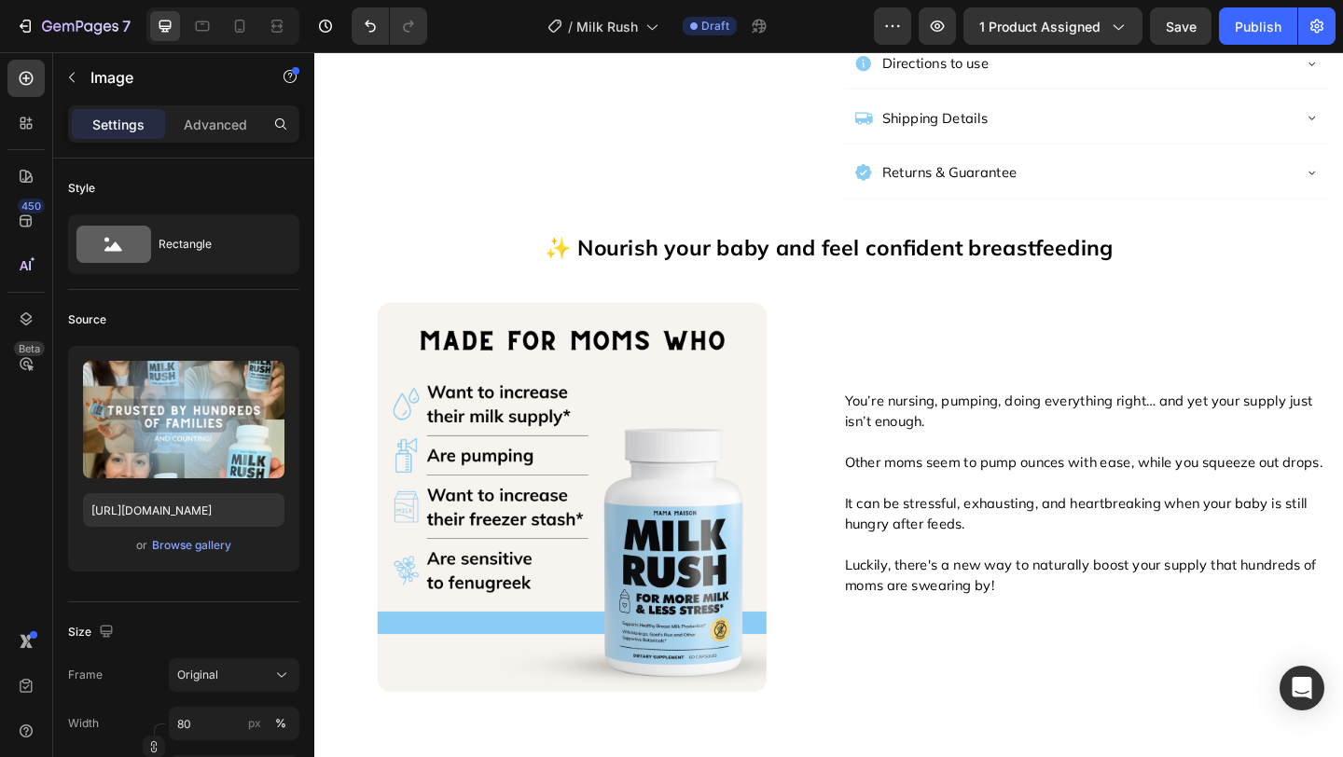
scroll to position [0, 0]
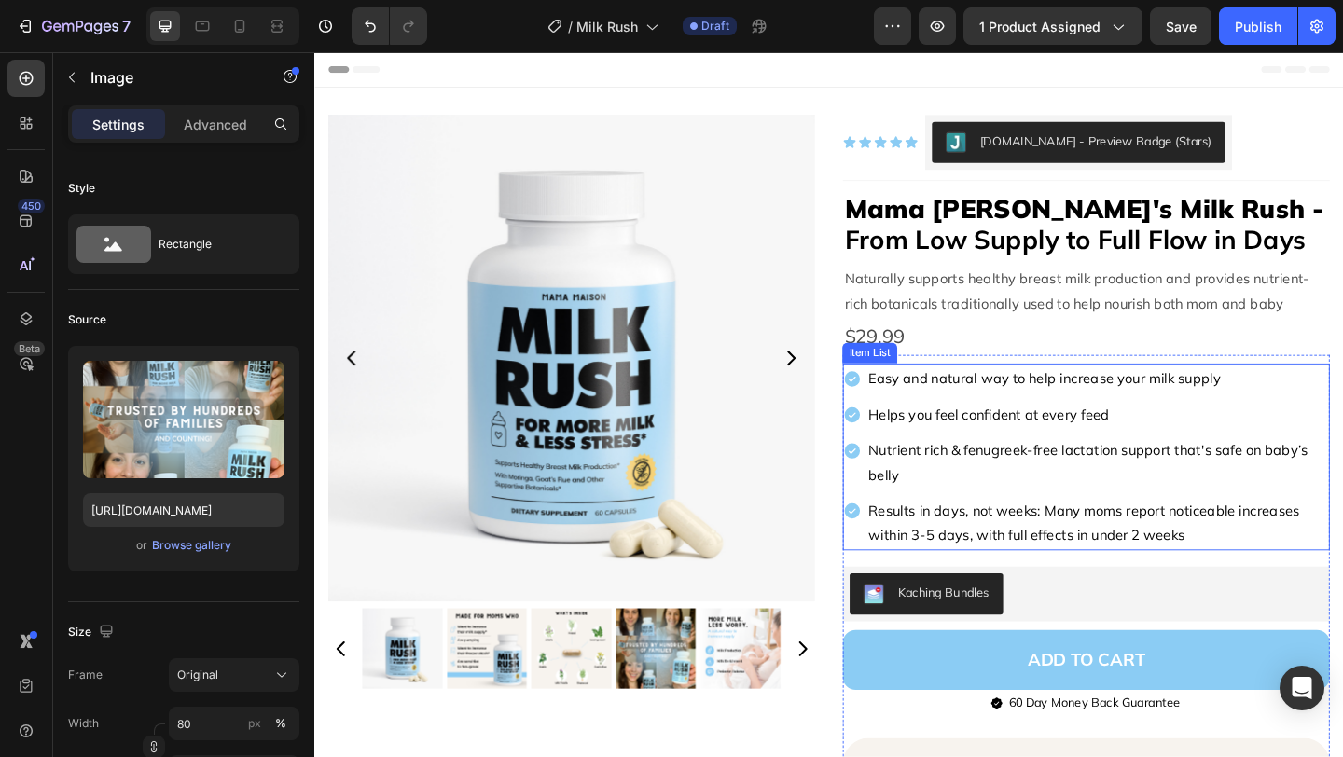
click at [947, 487] on p "Nutrient rich & fenugreek-free lactation support that's safe on baby’s belly" at bounding box center [1166, 499] width 499 height 54
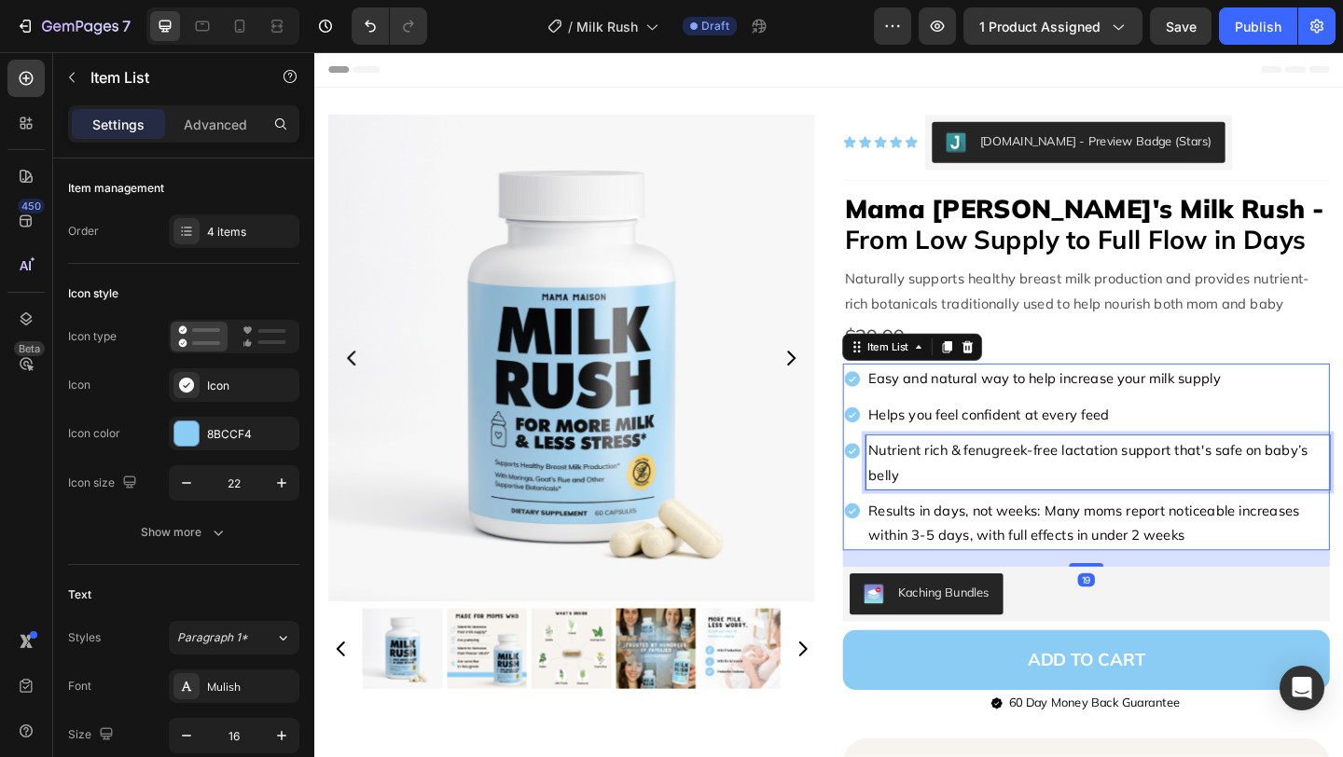
click at [944, 486] on p "Nutrient rich & fenugreek-free lactation support that's safe on baby’s belly" at bounding box center [1166, 499] width 499 height 54
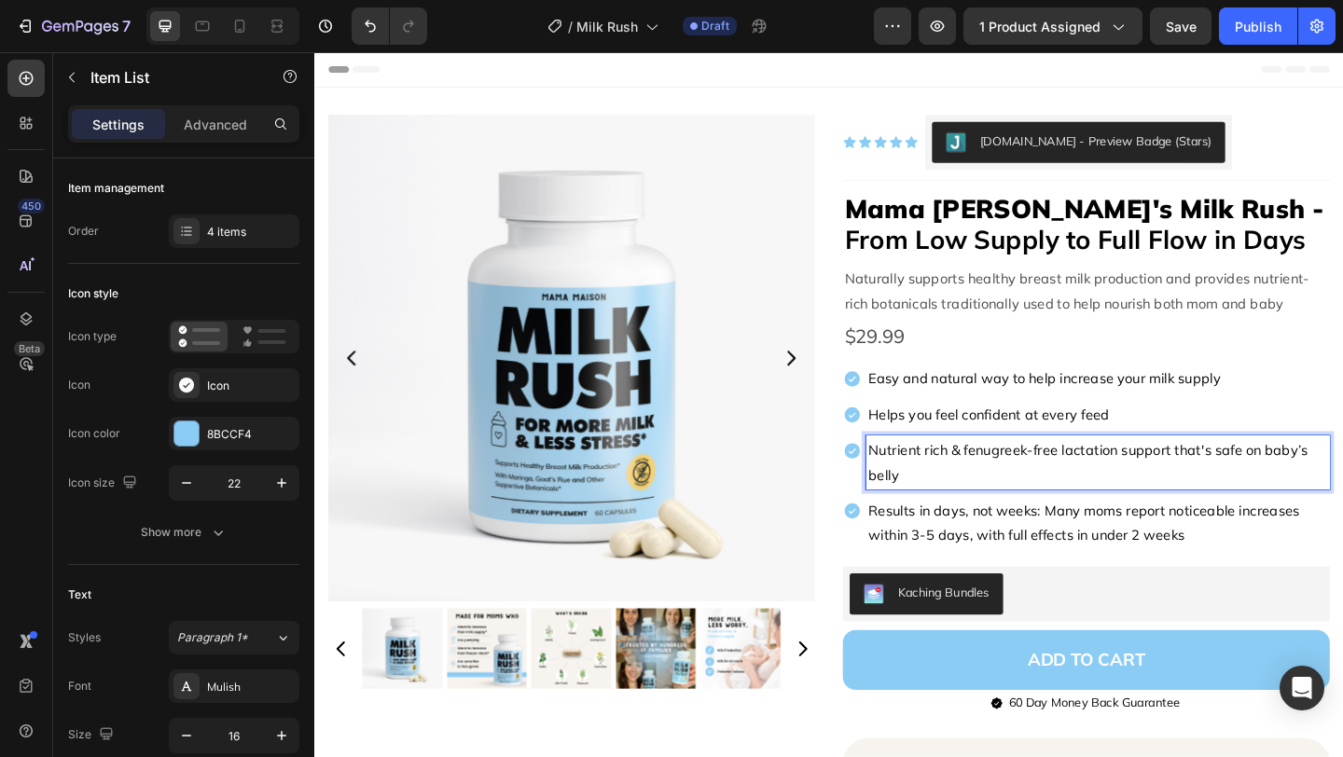
click at [968, 487] on p "Nutrient rich & fenugreek-free lactation support that's safe on baby’s belly" at bounding box center [1166, 499] width 499 height 54
drag, startPoint x: 1000, startPoint y: 488, endPoint x: 907, endPoint y: 487, distance: 92.3
click at [907, 487] on div "Nutrient rich & fenugreek-free lactation support that's safe on baby’s belly" at bounding box center [1154, 499] width 530 height 60
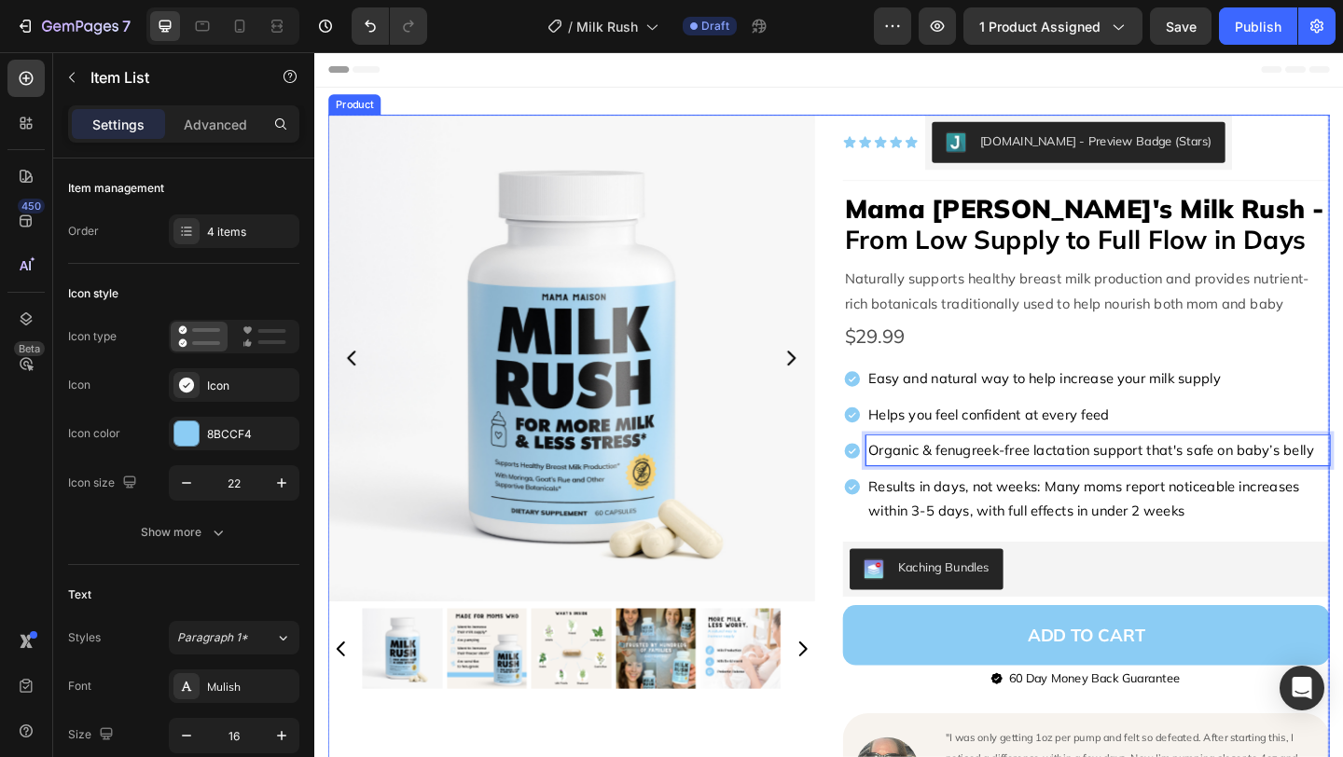
click at [881, 514] on div "Product Images Icon Icon Icon Icon Icon Icon List Judge.me - Preview Badge (Sta…" at bounding box center [873, 600] width 1089 height 960
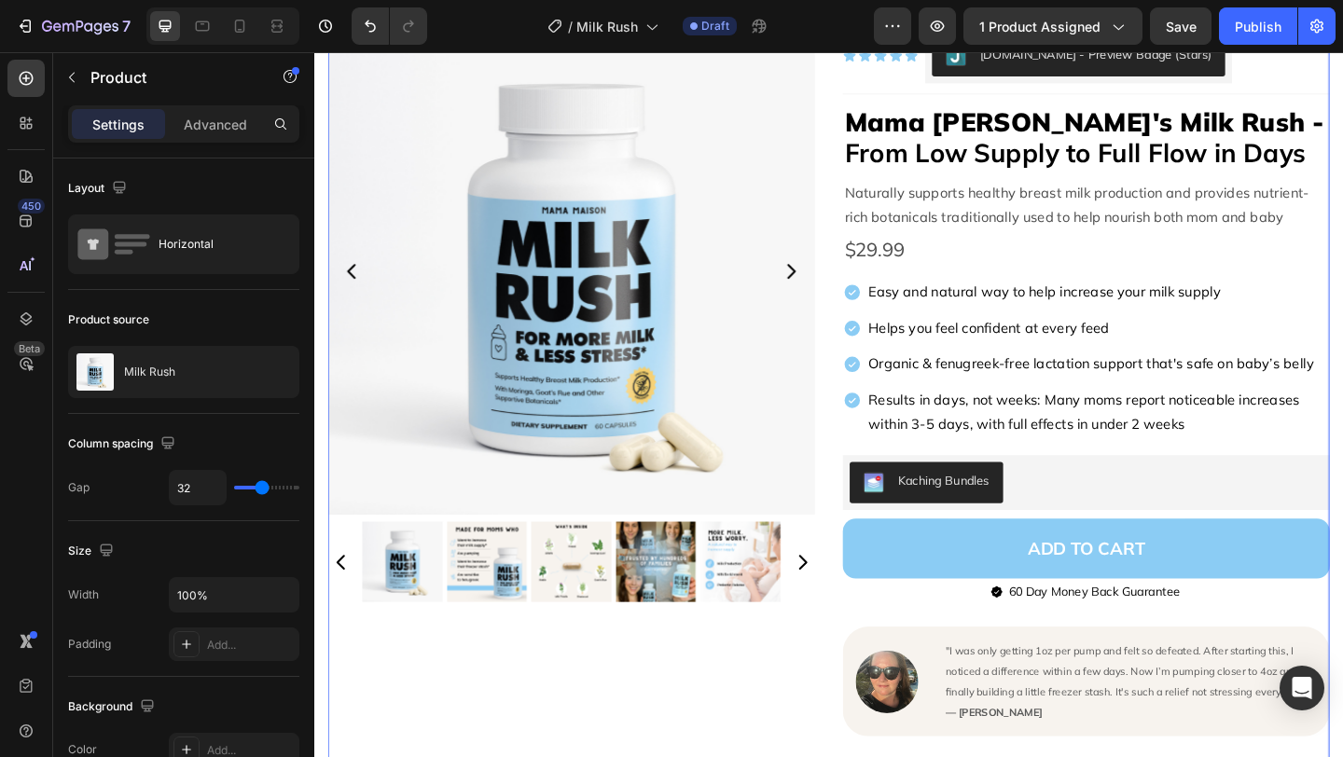
scroll to position [97, 0]
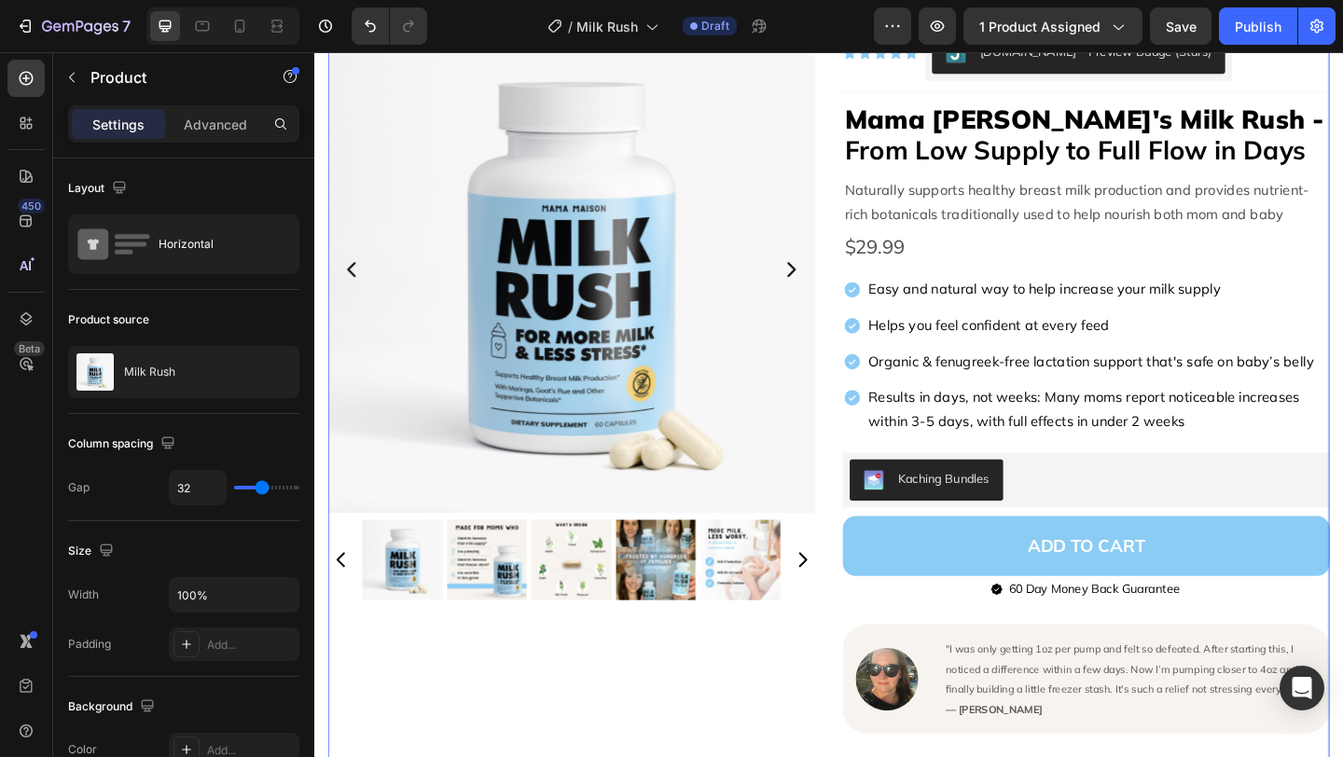
click at [878, 458] on div "Product Images Icon Icon Icon Icon Icon Icon List Judge.me - Preview Badge (Sta…" at bounding box center [873, 503] width 1089 height 960
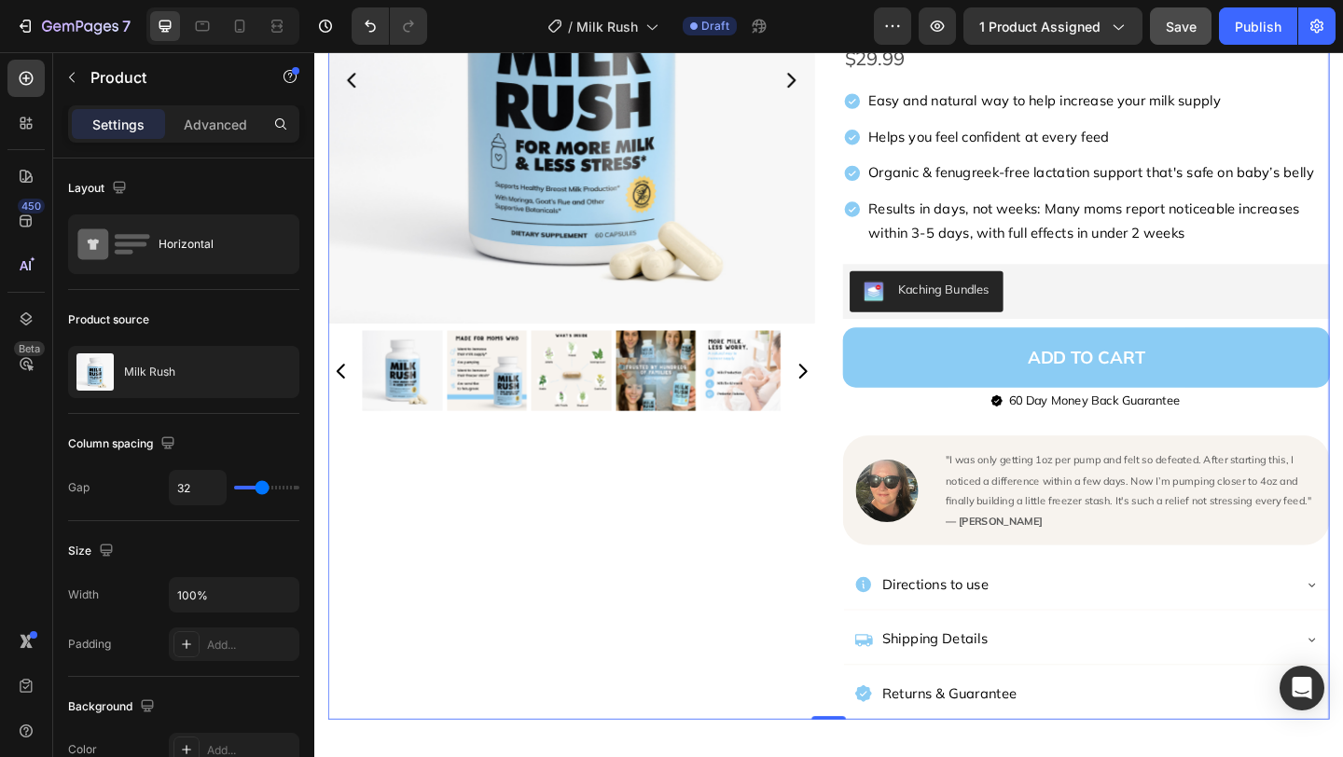
click at [1180, 38] on button "Save" at bounding box center [1181, 25] width 62 height 37
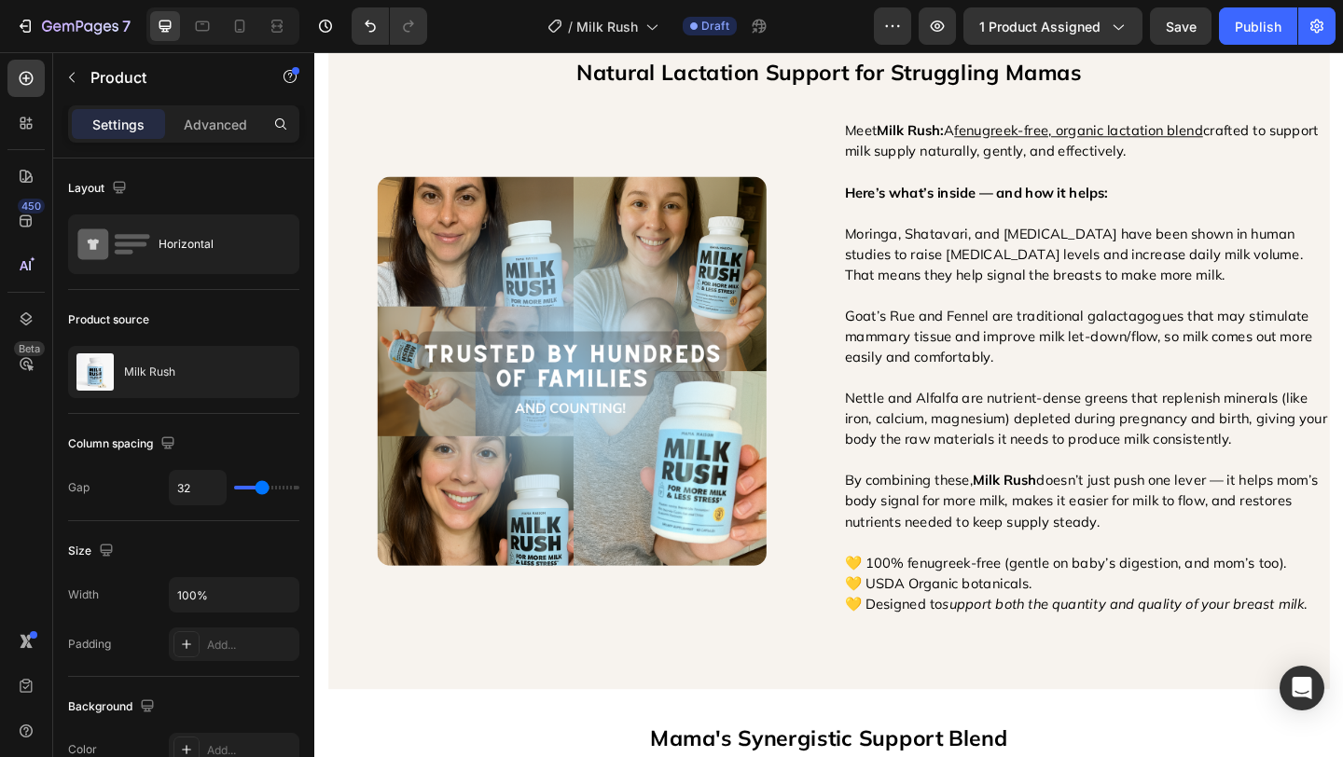
scroll to position [0, 0]
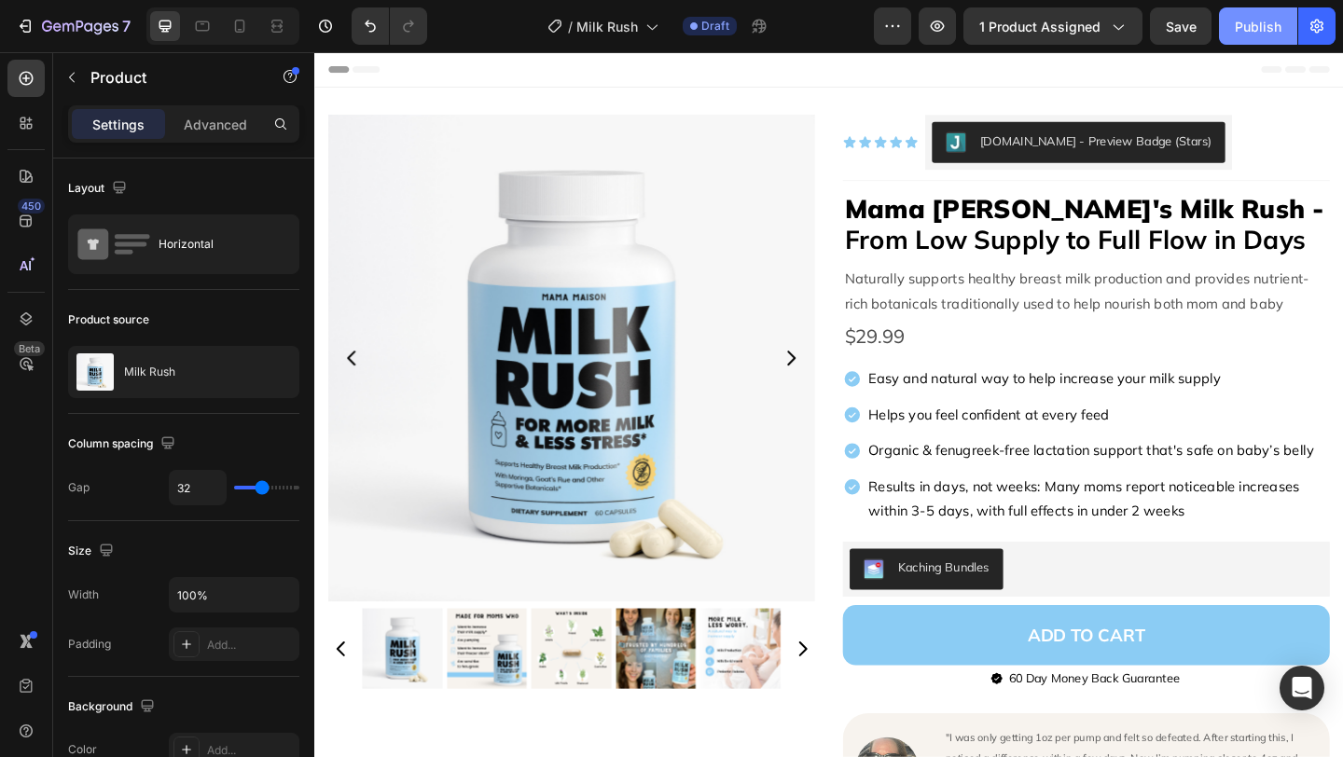
click at [1271, 26] on div "Publish" at bounding box center [1258, 27] width 47 height 20
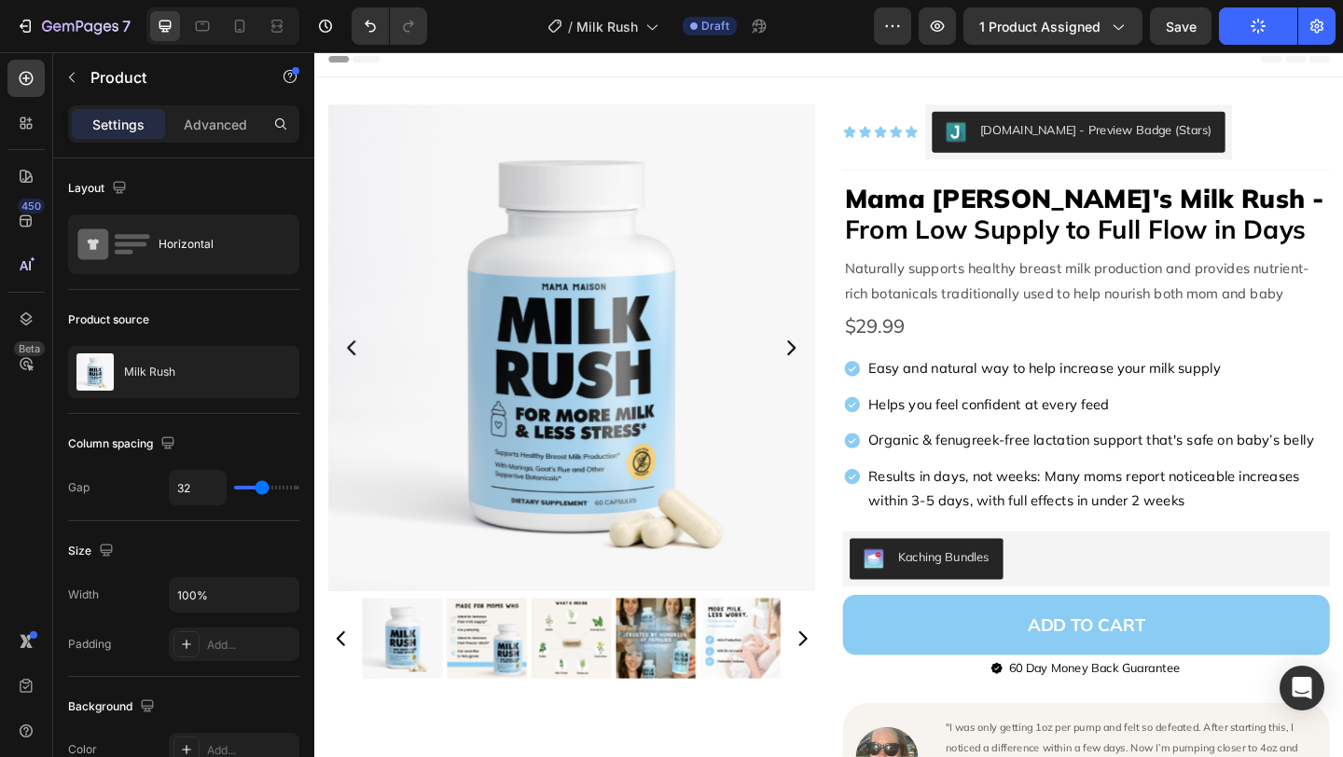
scroll to position [15, 0]
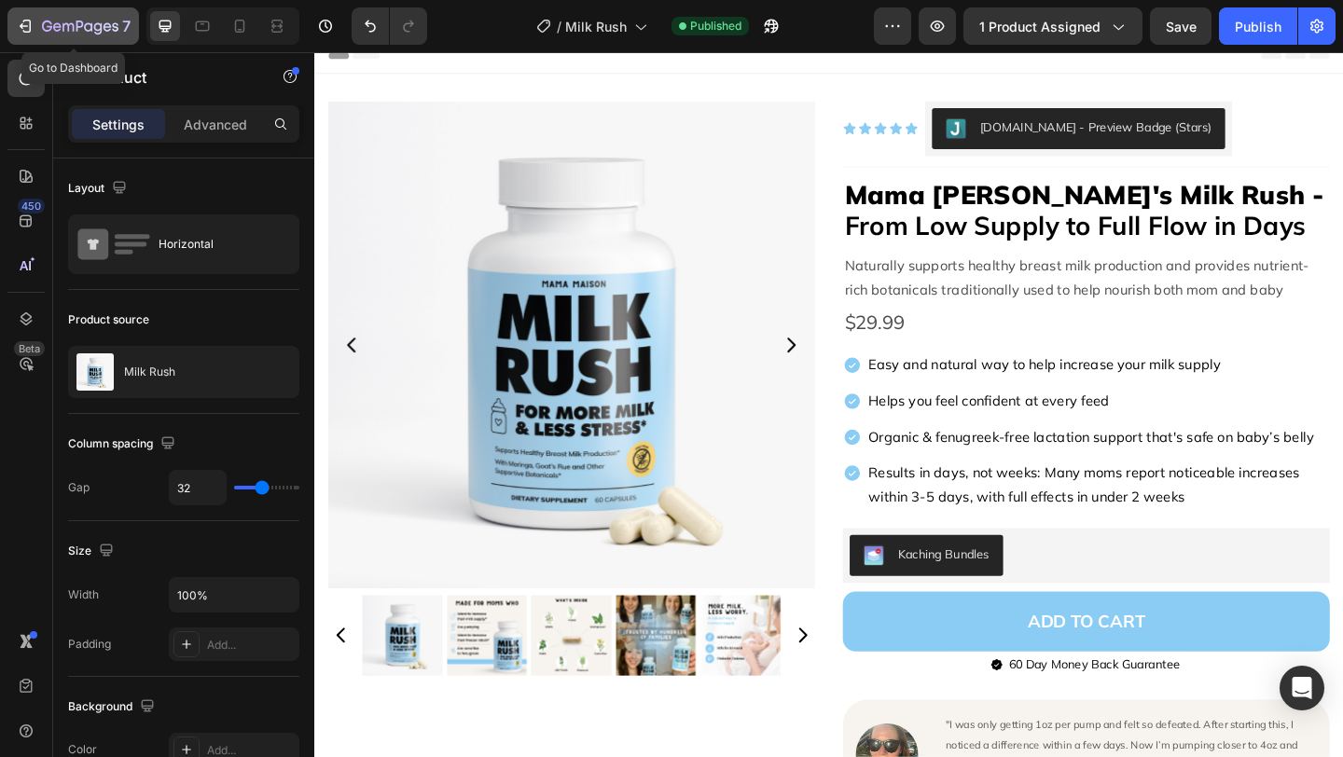
click at [74, 23] on icon "button" at bounding box center [80, 28] width 76 height 16
